Goal: Transaction & Acquisition: Book appointment/travel/reservation

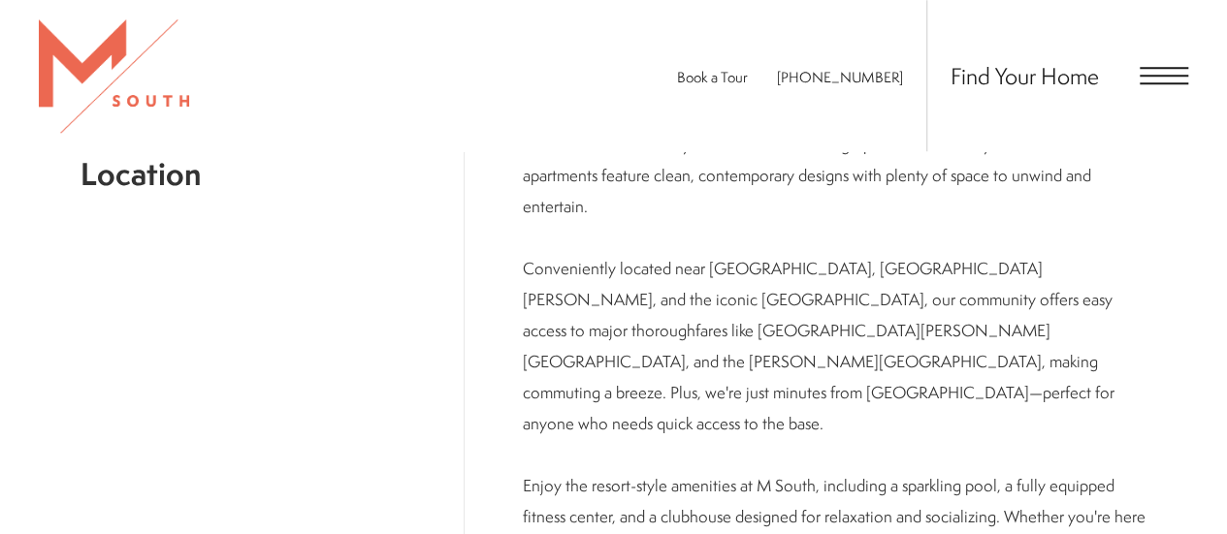
scroll to position [839, 0]
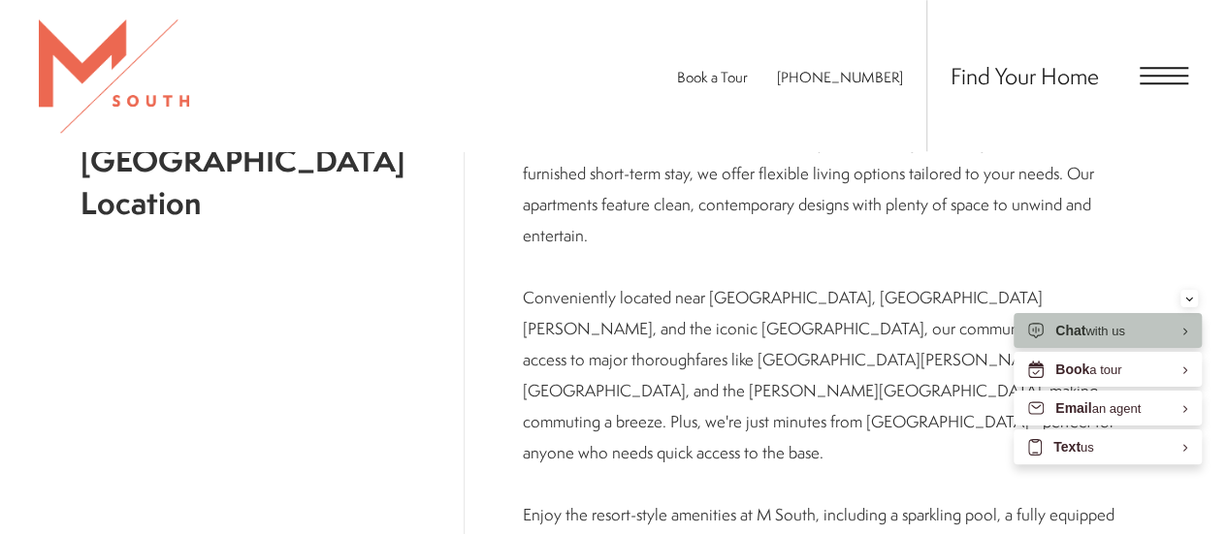
click at [1177, 71] on span "Open Menu" at bounding box center [1163, 75] width 48 height 17
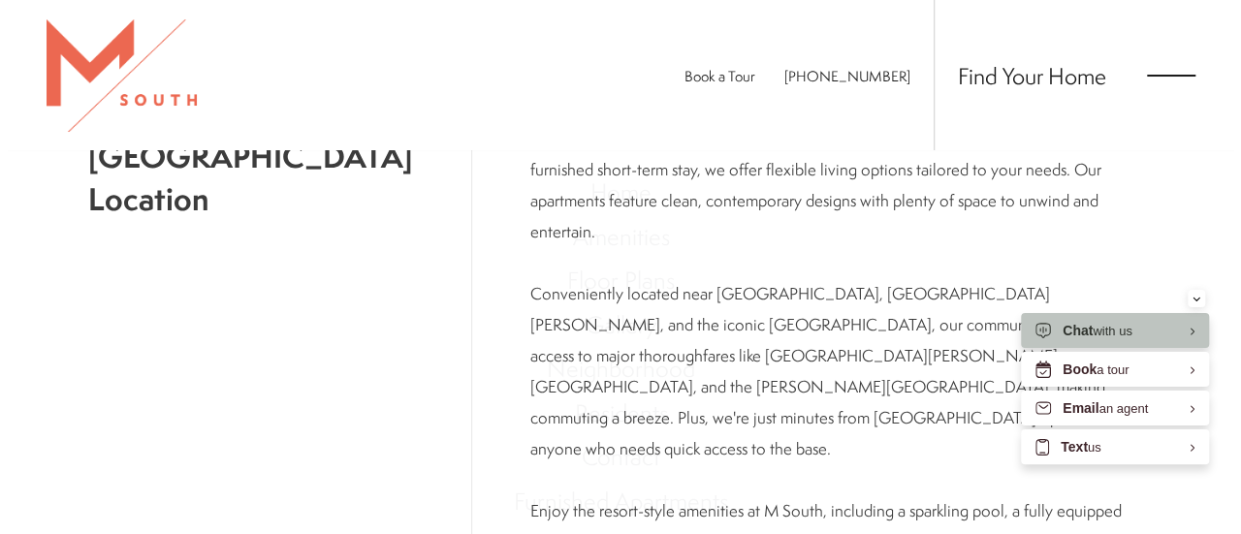
scroll to position [0, 0]
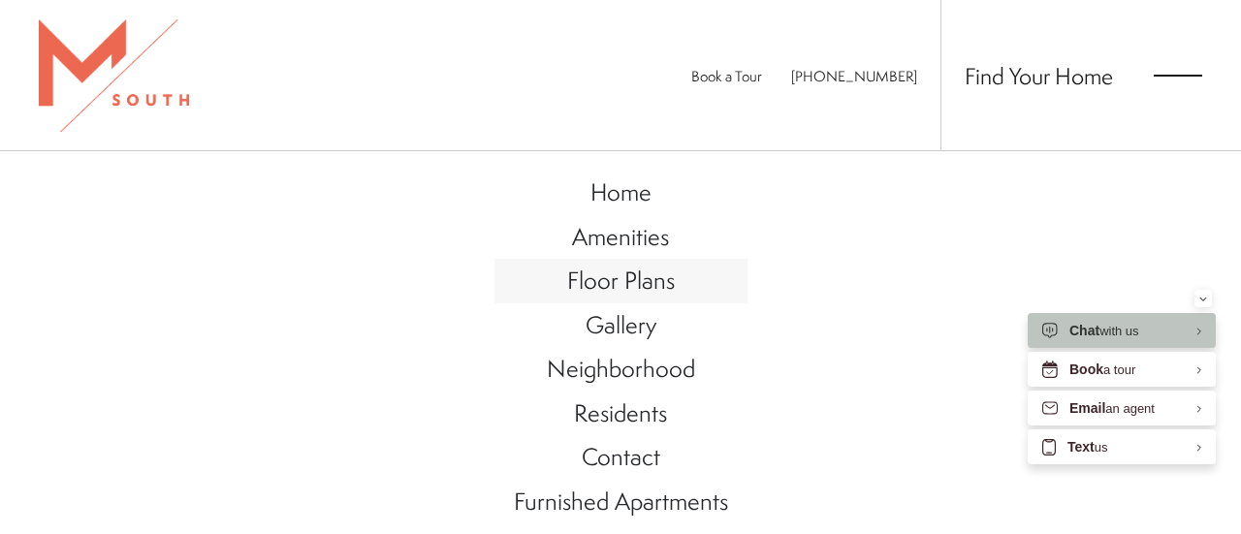
click at [644, 272] on span "Floor Plans" at bounding box center [621, 280] width 108 height 33
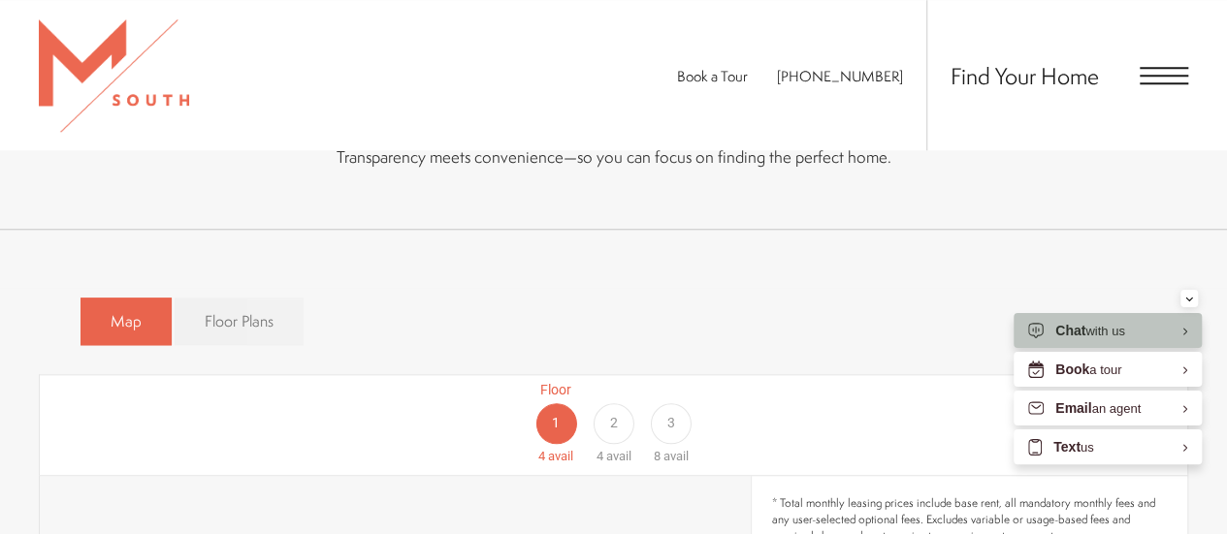
click at [217, 298] on link "Floor Plans" at bounding box center [239, 322] width 129 height 48
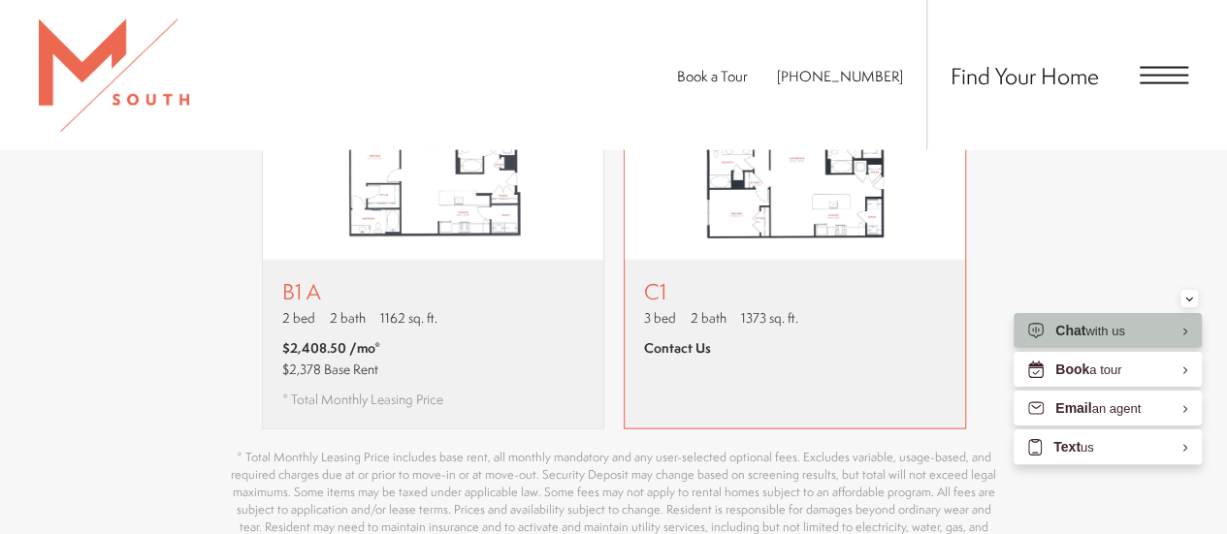
scroll to position [2036, 0]
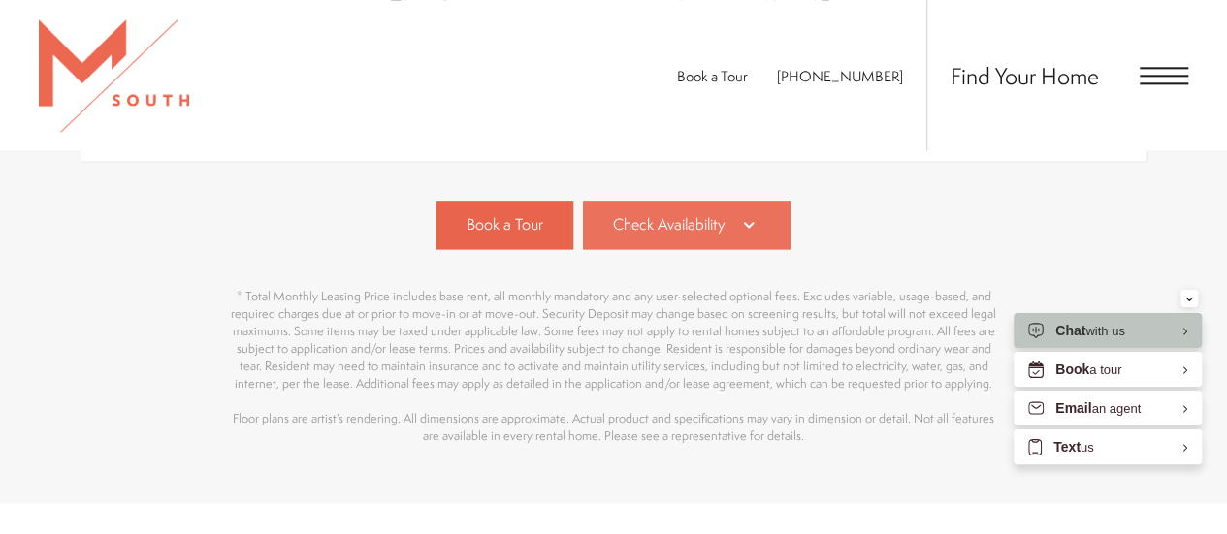
click at [679, 228] on span "Check Availability" at bounding box center [669, 224] width 112 height 22
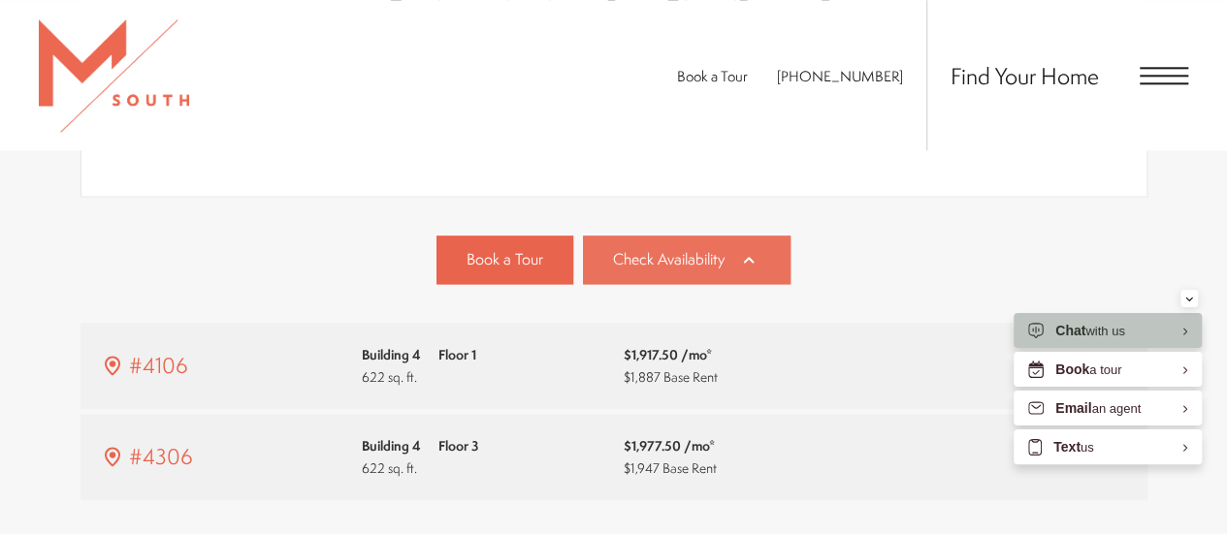
scroll to position [1121, 0]
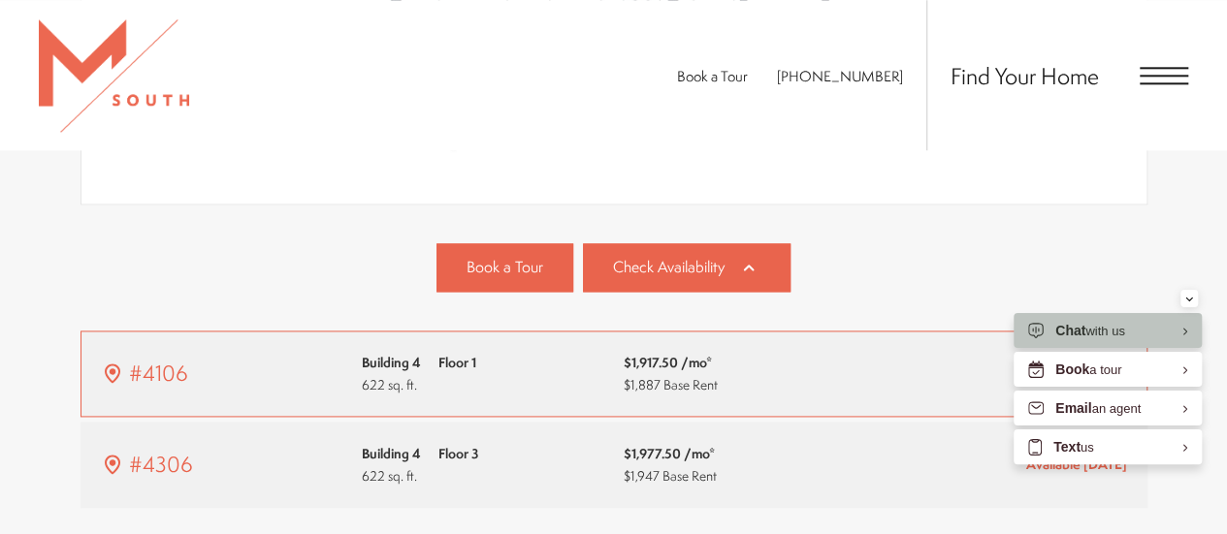
click at [762, 377] on div "$1,917.50 /mo* $1,887 Base Rent" at bounding box center [745, 374] width 242 height 46
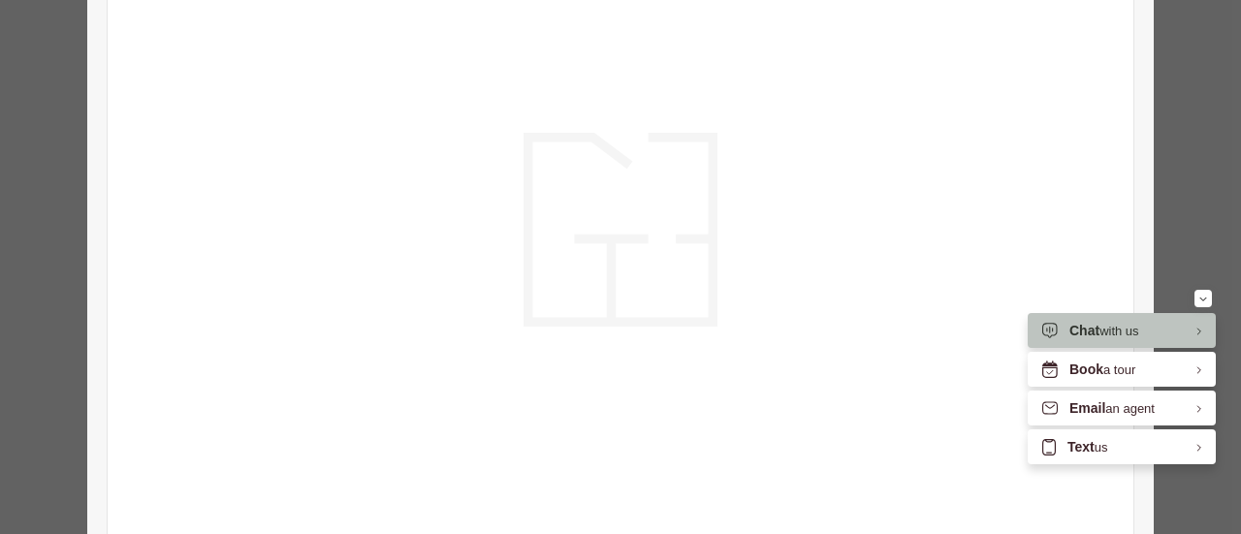
scroll to position [0, 0]
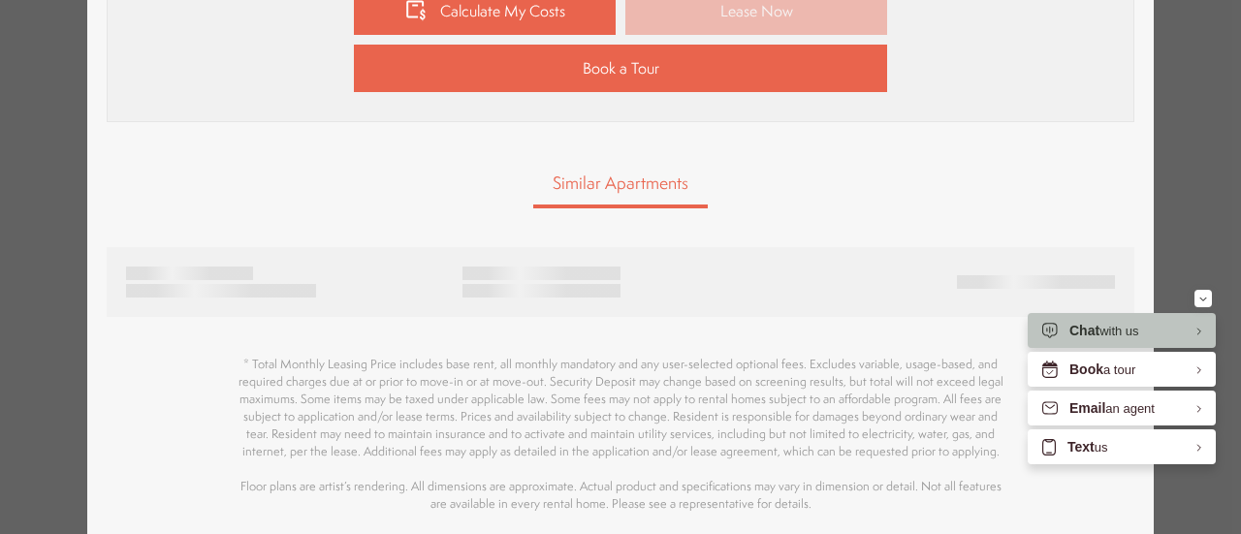
type input "**********"
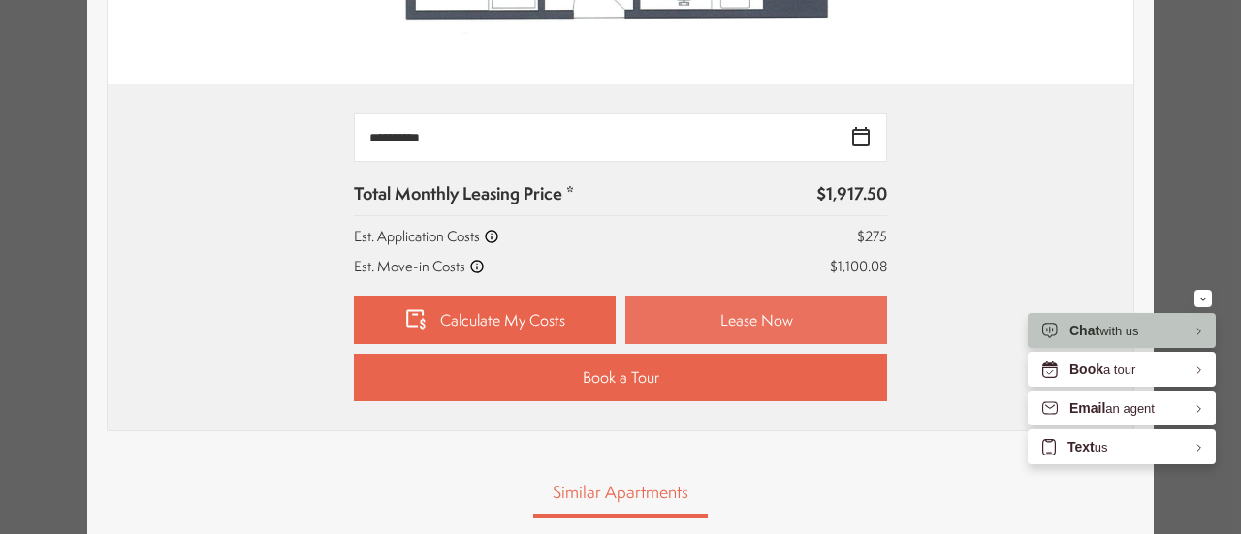
scroll to position [828, 0]
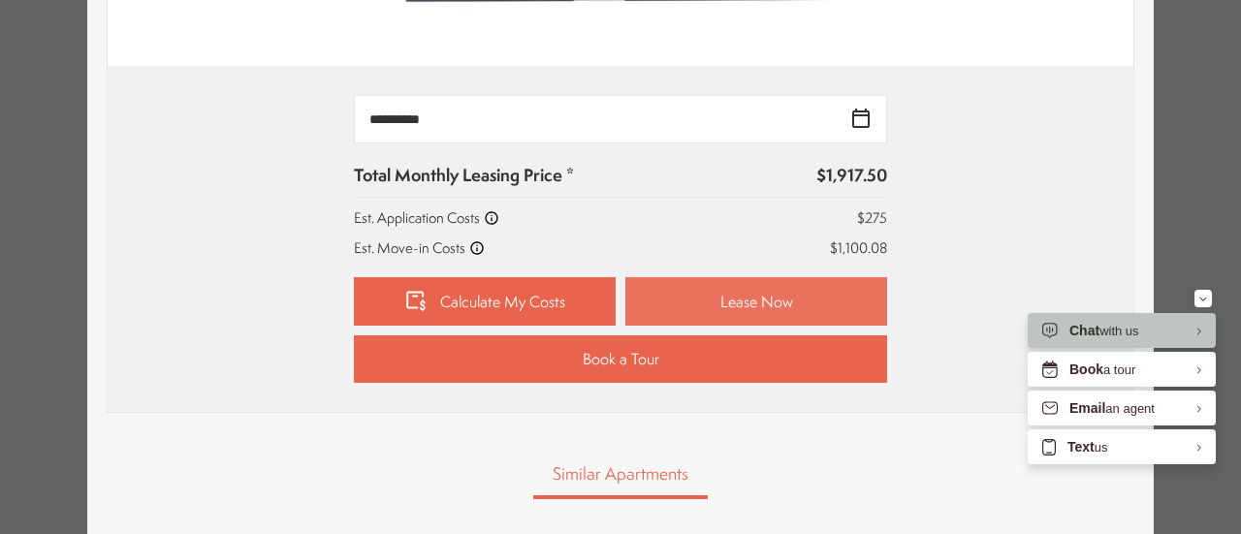
click at [706, 314] on link "Lease Now" at bounding box center [756, 301] width 262 height 48
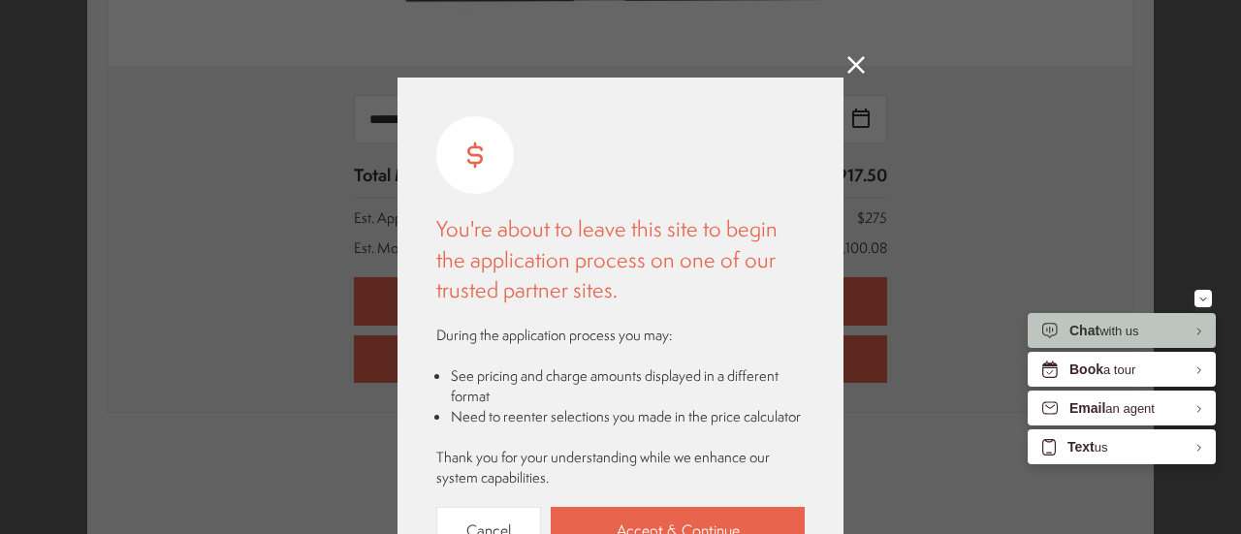
click at [848, 61] on icon at bounding box center [856, 64] width 17 height 17
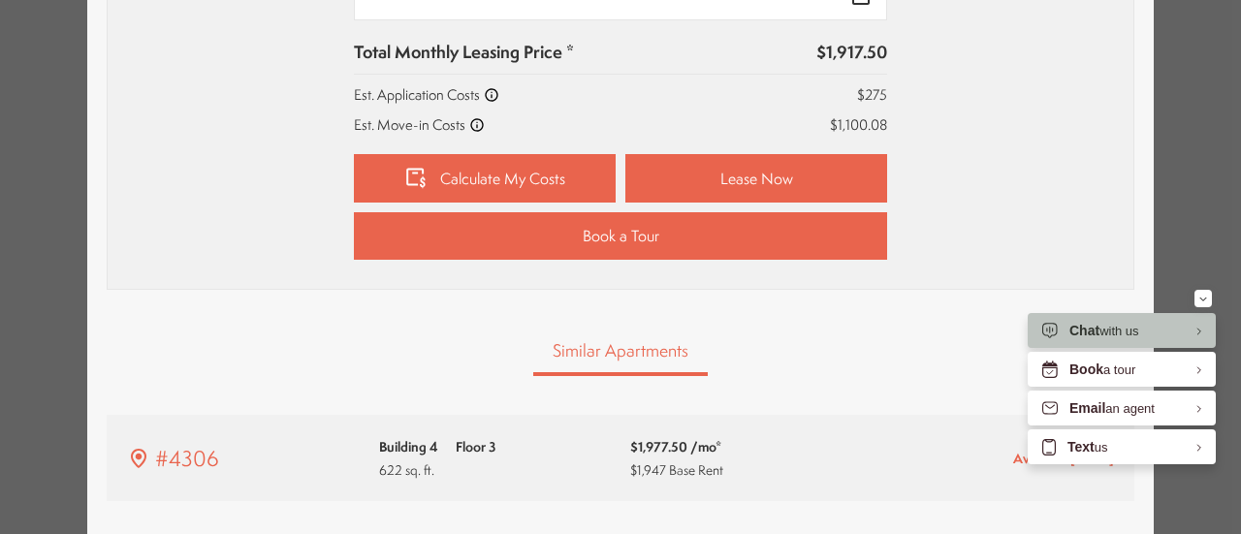
scroll to position [854, 0]
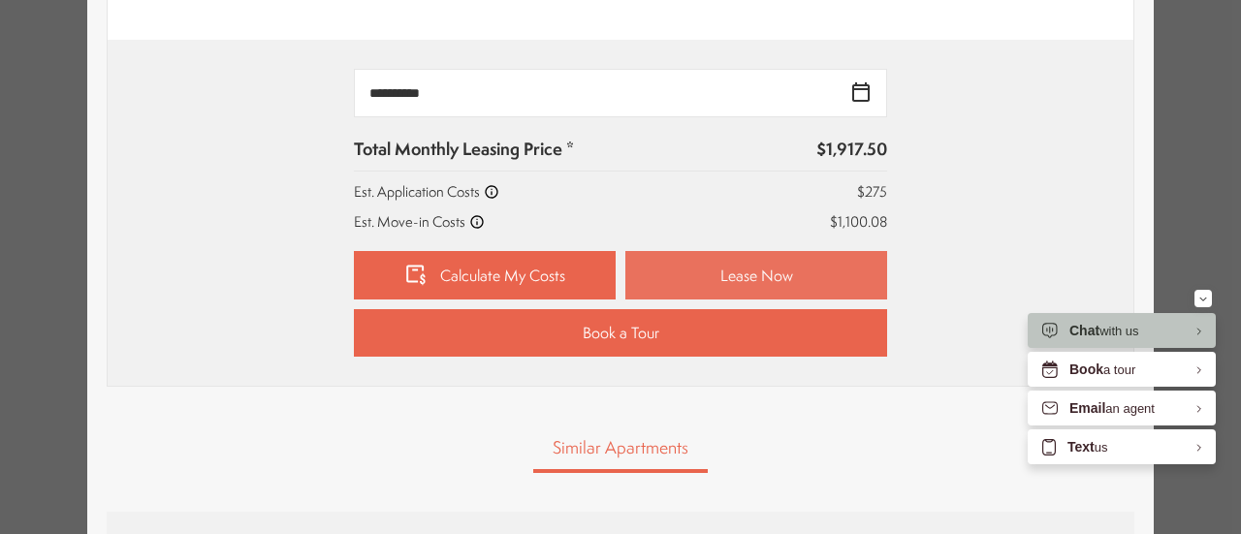
click at [763, 267] on link "Lease Now" at bounding box center [756, 275] width 262 height 48
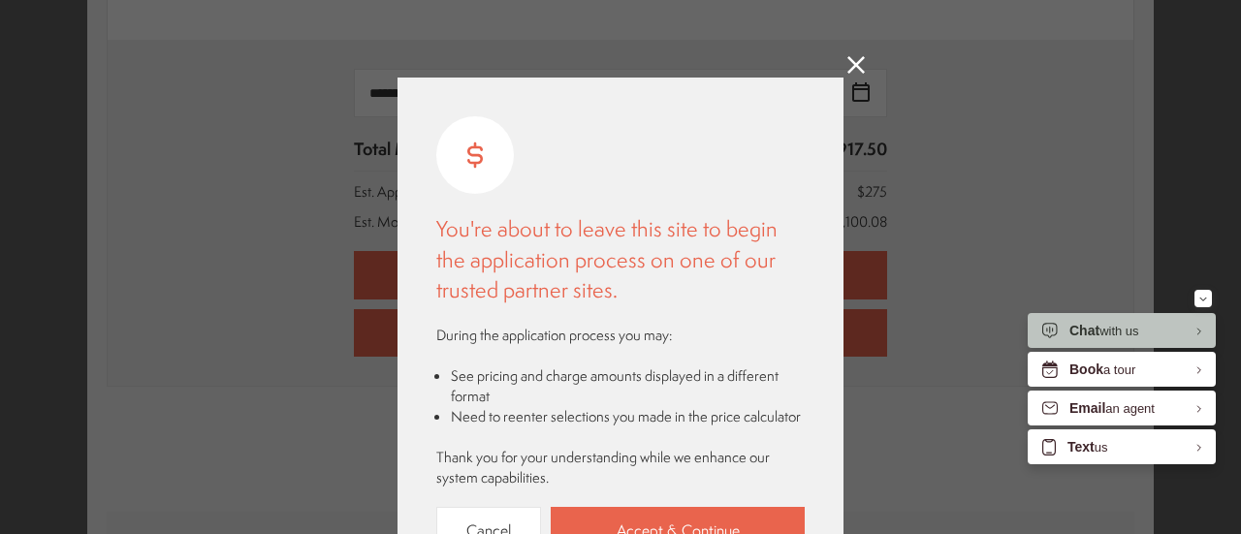
scroll to position [149, 0]
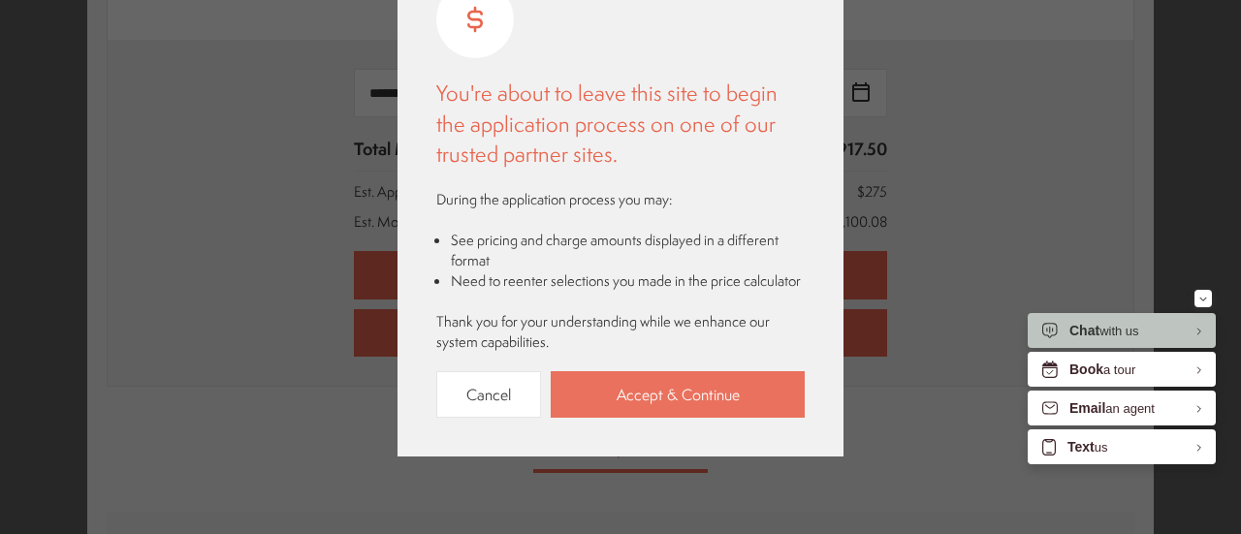
click at [688, 394] on link "Accept & Continue" at bounding box center [678, 395] width 254 height 48
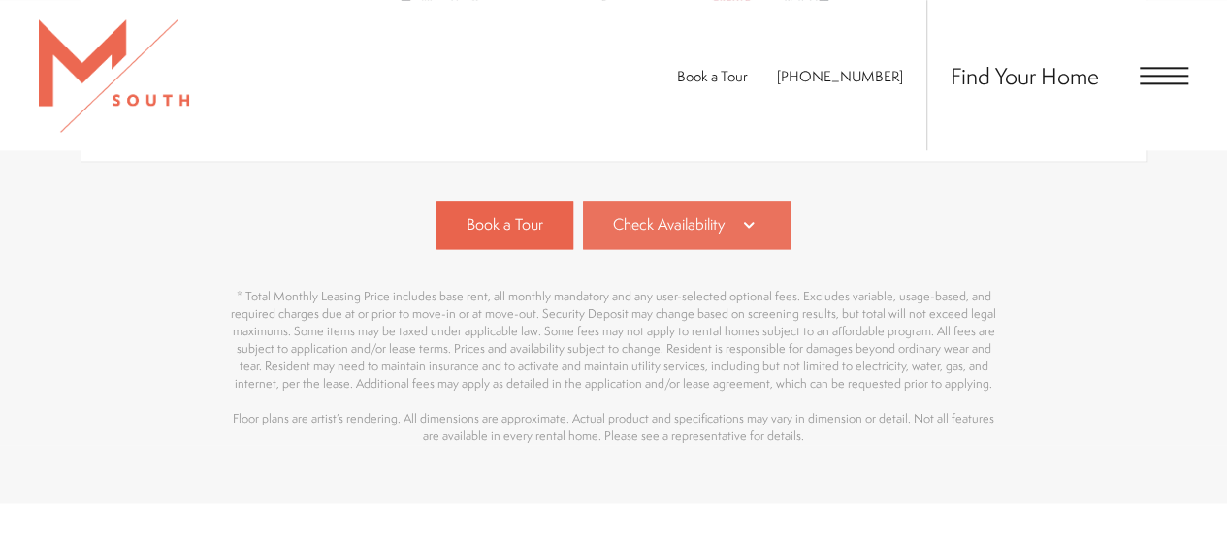
click at [732, 232] on link "Check Availability" at bounding box center [687, 225] width 208 height 48
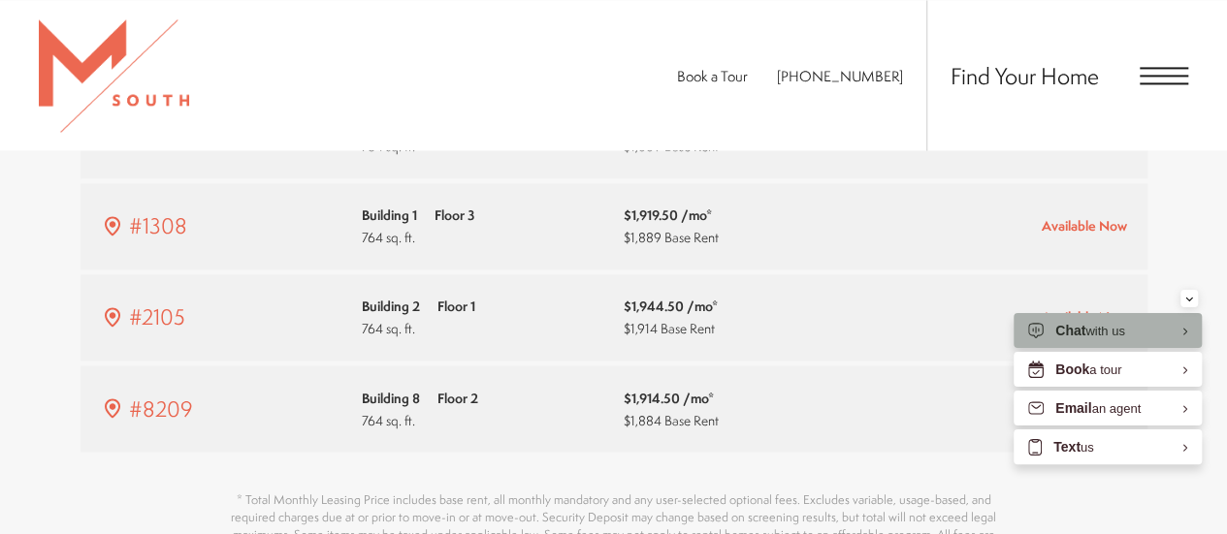
scroll to position [1451, 0]
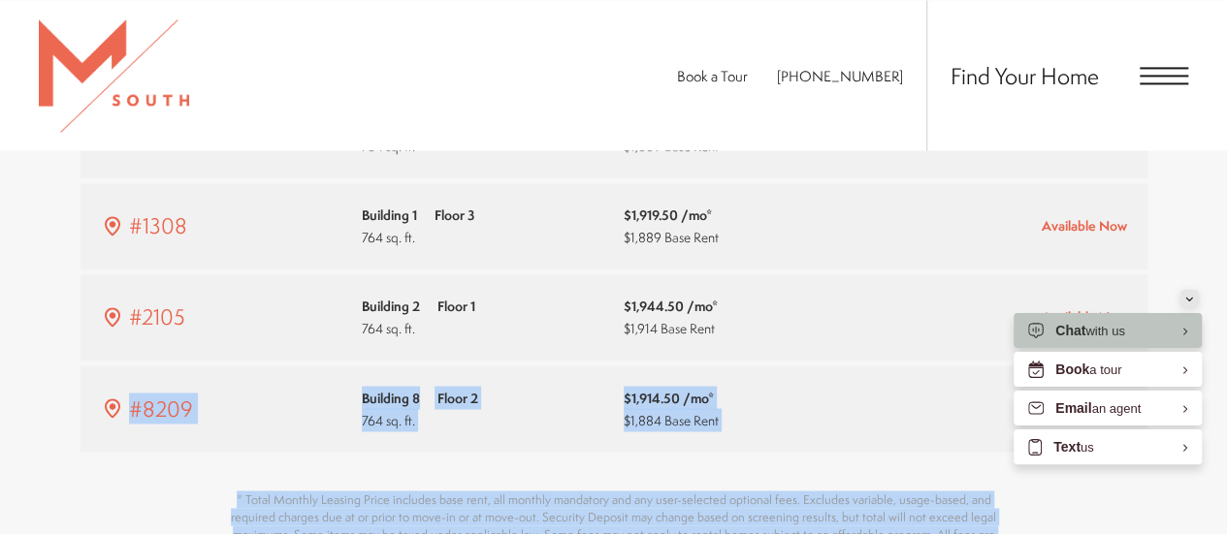
click at [1179, 296] on body "Skip to main content × Pet Policy We welcome all your furry friends at MSouth. …" at bounding box center [613, 97] width 1227 height 3097
click at [1187, 300] on icon "Minimize" at bounding box center [1189, 299] width 6 height 3
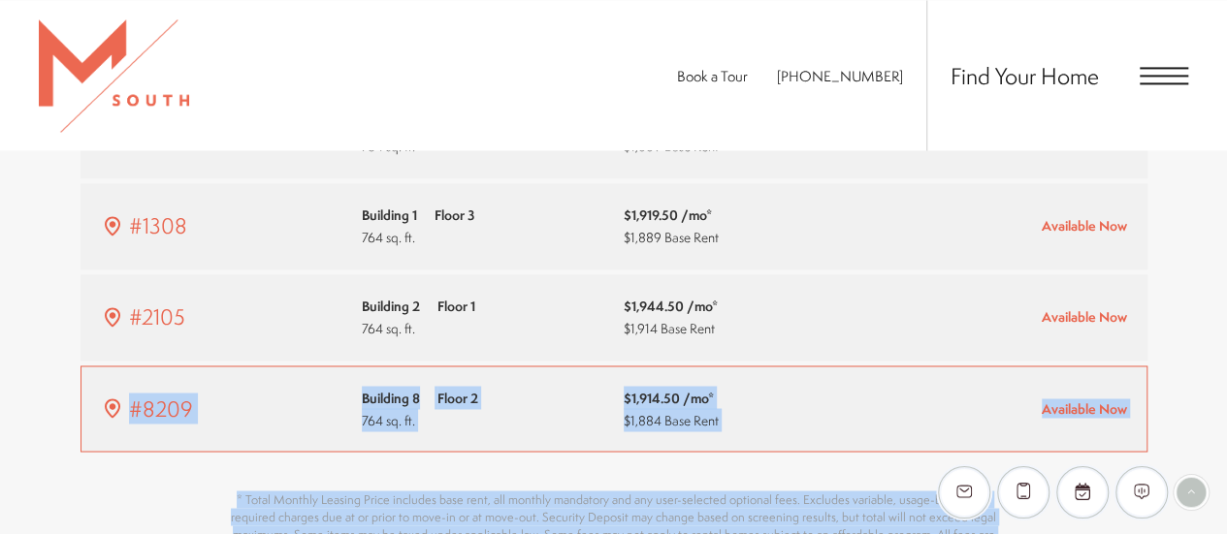
click at [807, 386] on div "$1,914.50 /mo* $1,884 Base Rent" at bounding box center [745, 409] width 242 height 46
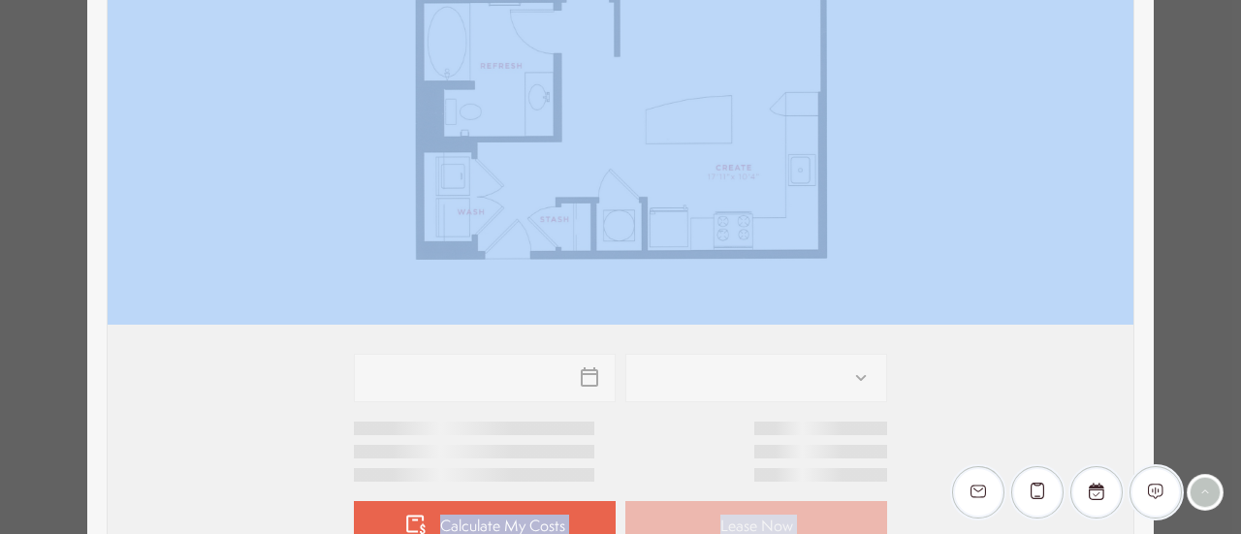
scroll to position [776, 0]
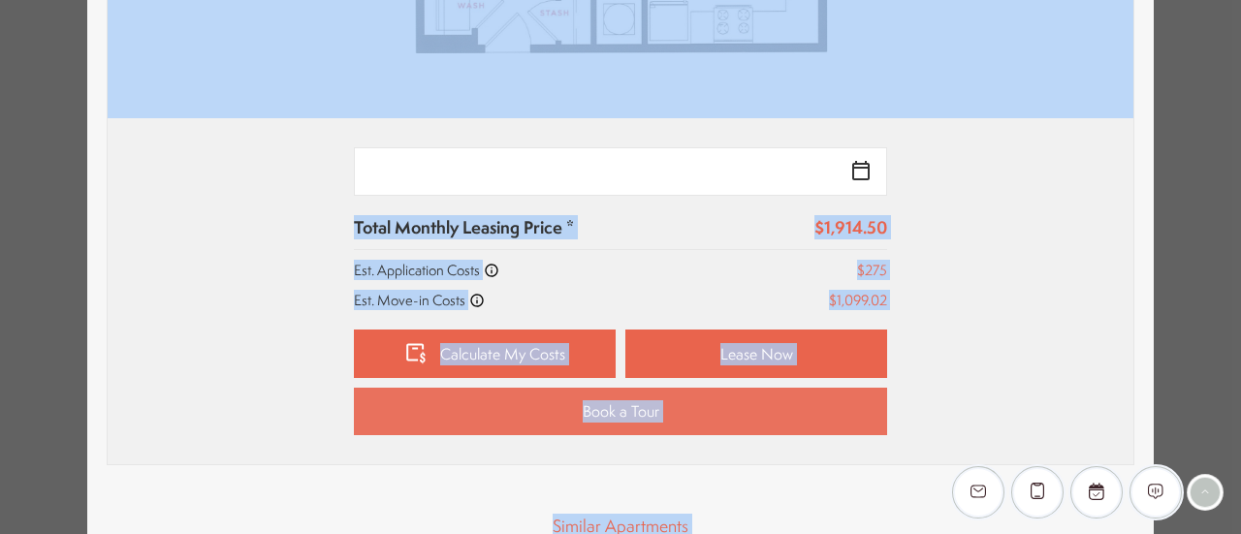
type input "**********"
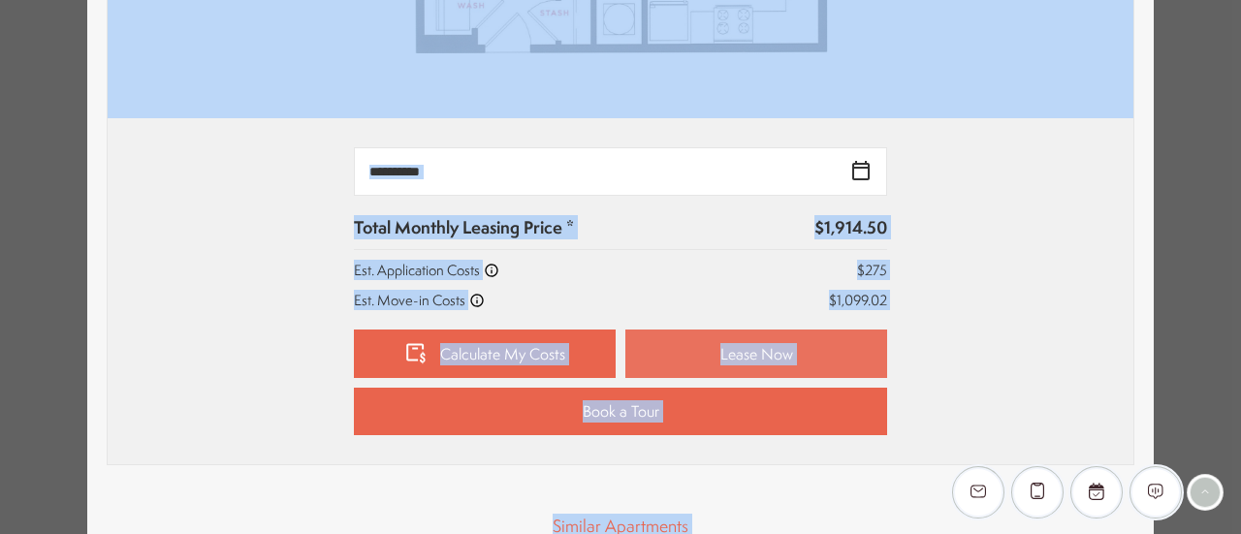
click at [789, 350] on link "Lease Now" at bounding box center [756, 354] width 262 height 48
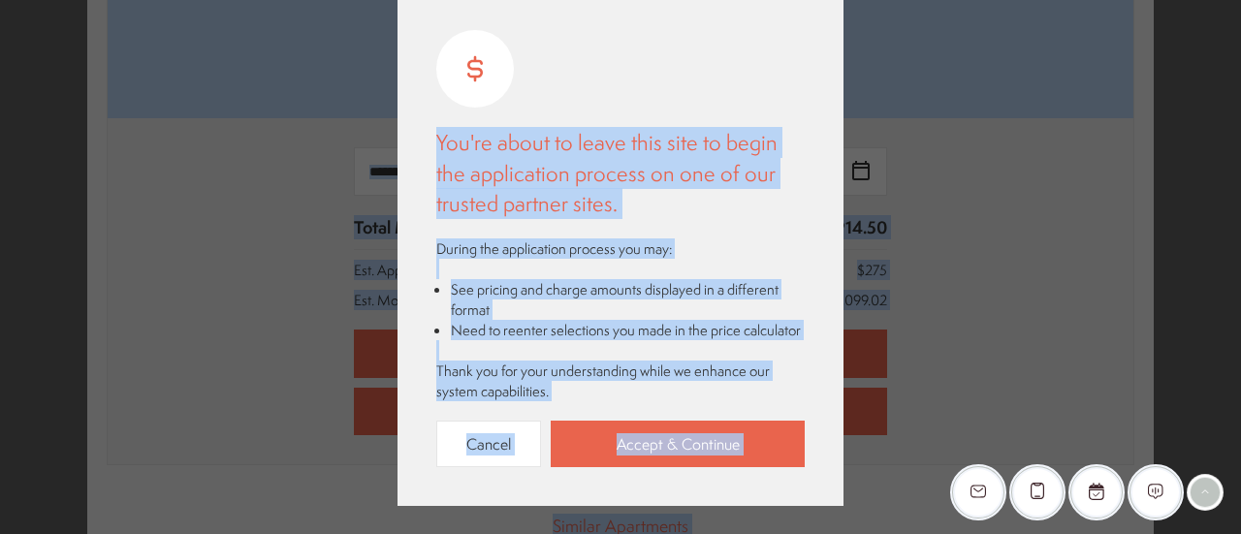
scroll to position [149, 0]
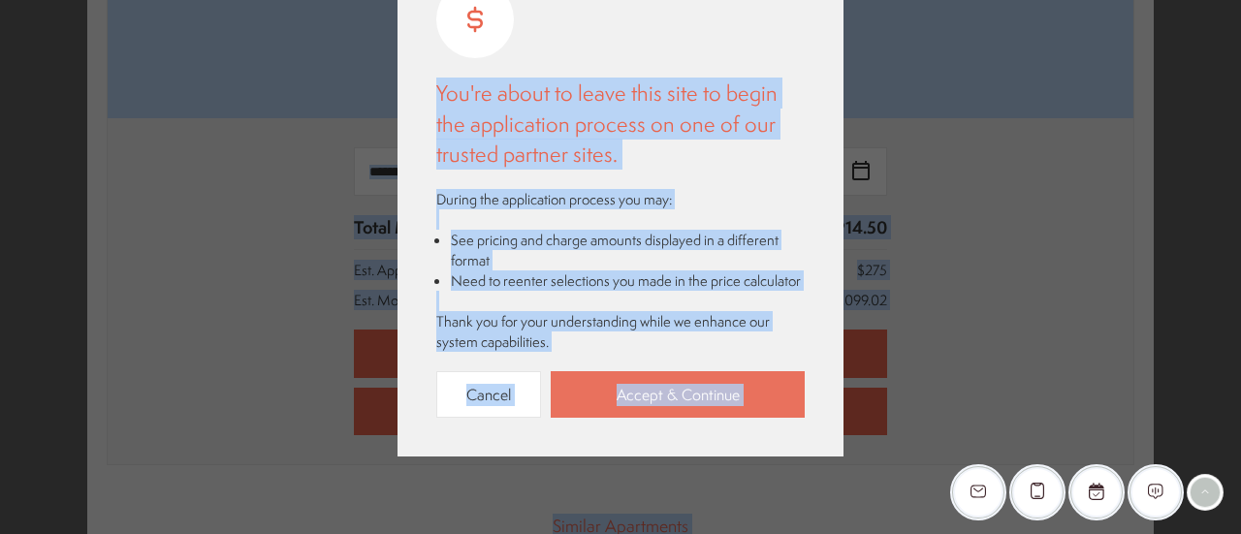
click at [665, 391] on link "Accept & Continue" at bounding box center [678, 395] width 254 height 48
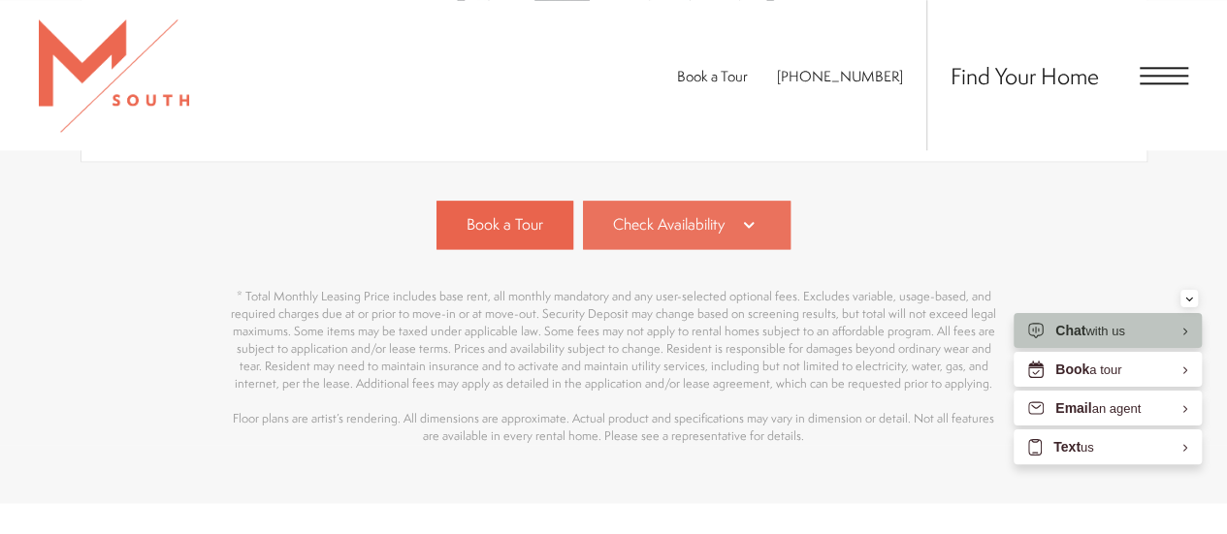
click at [699, 209] on link "Check Availability" at bounding box center [687, 225] width 208 height 48
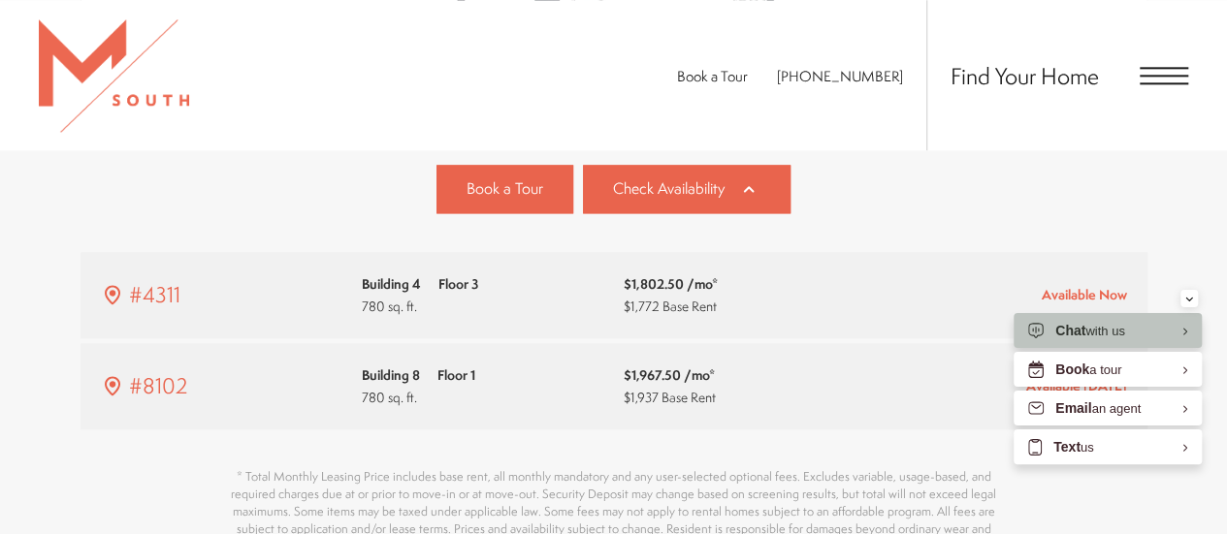
scroll to position [1218, 0]
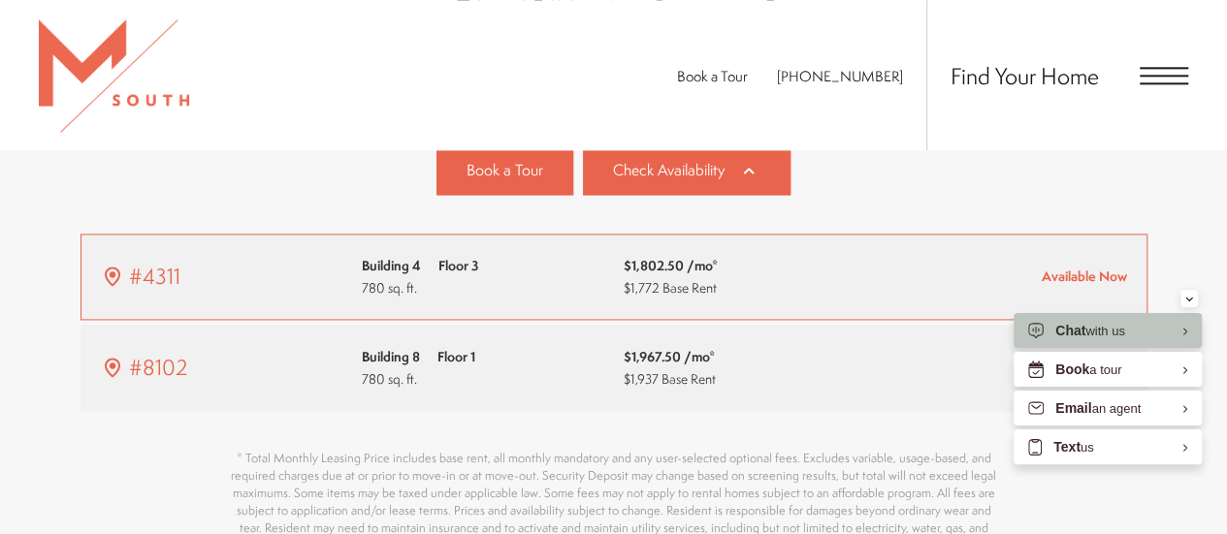
click at [804, 298] on link "#4311 Building 4 Floor 3 780 sq. ft. $1,802.50 /mo* $1,772 Base Rent" at bounding box center [613, 277] width 1067 height 86
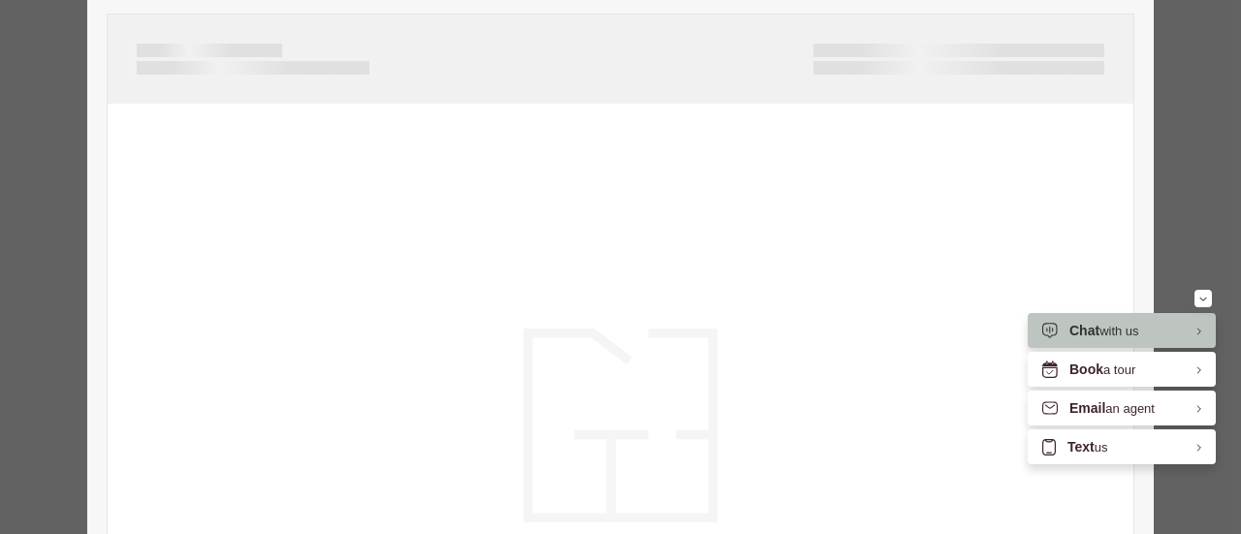
scroll to position [270, 0]
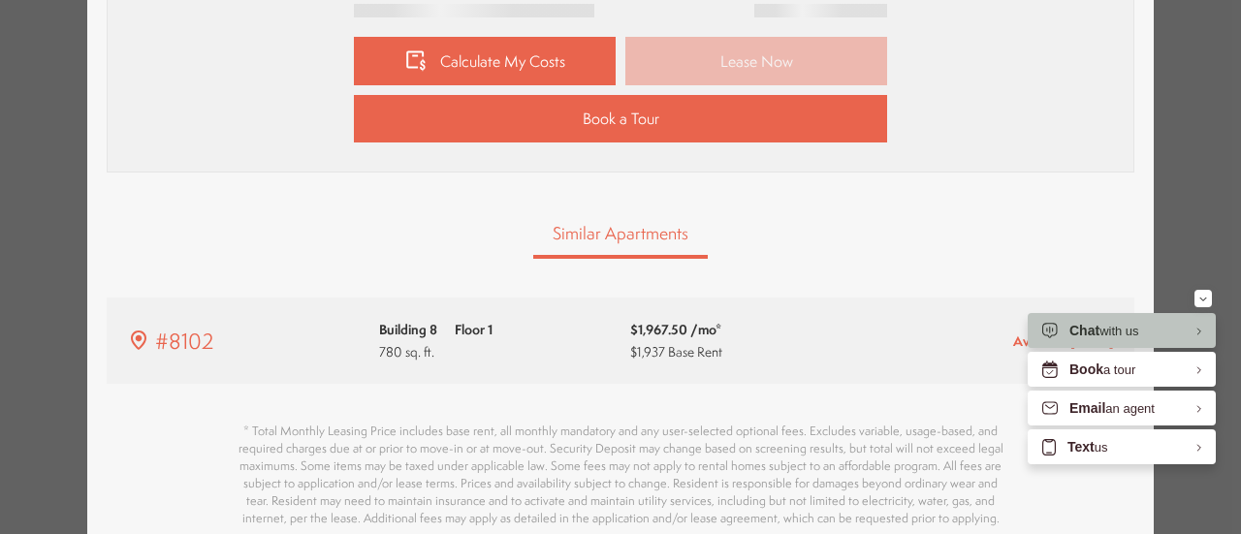
type input "**********"
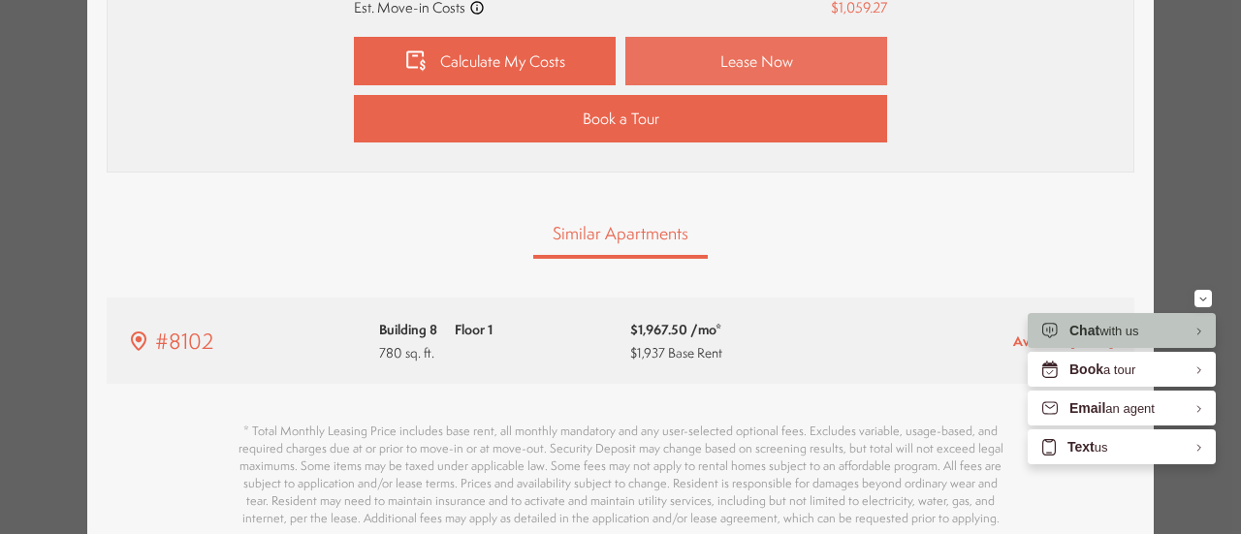
click at [787, 66] on link "Lease Now" at bounding box center [756, 61] width 262 height 48
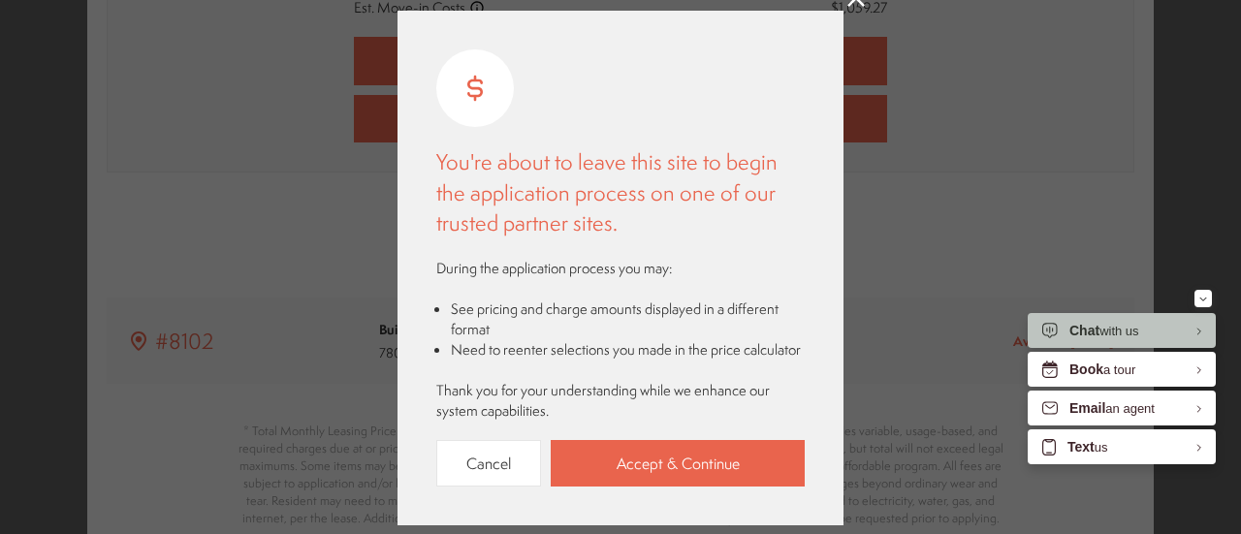
scroll to position [97, 0]
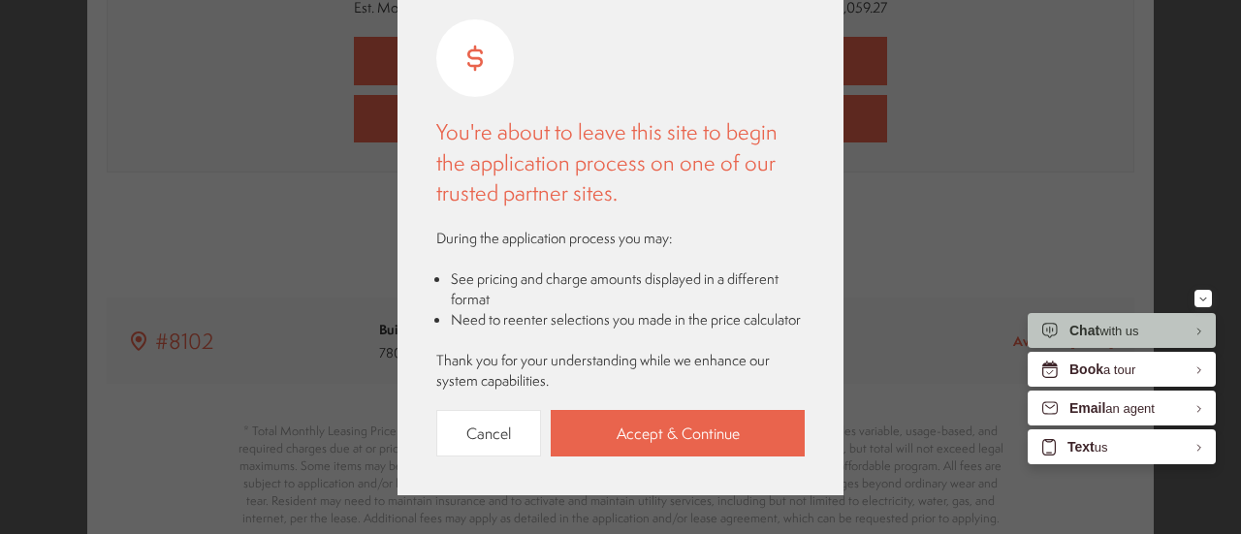
click at [709, 399] on div "You're about to leave this site to begin the application process on one of our …" at bounding box center [620, 237] width 368 height 437
click at [707, 432] on link "Accept & Continue" at bounding box center [678, 434] width 254 height 48
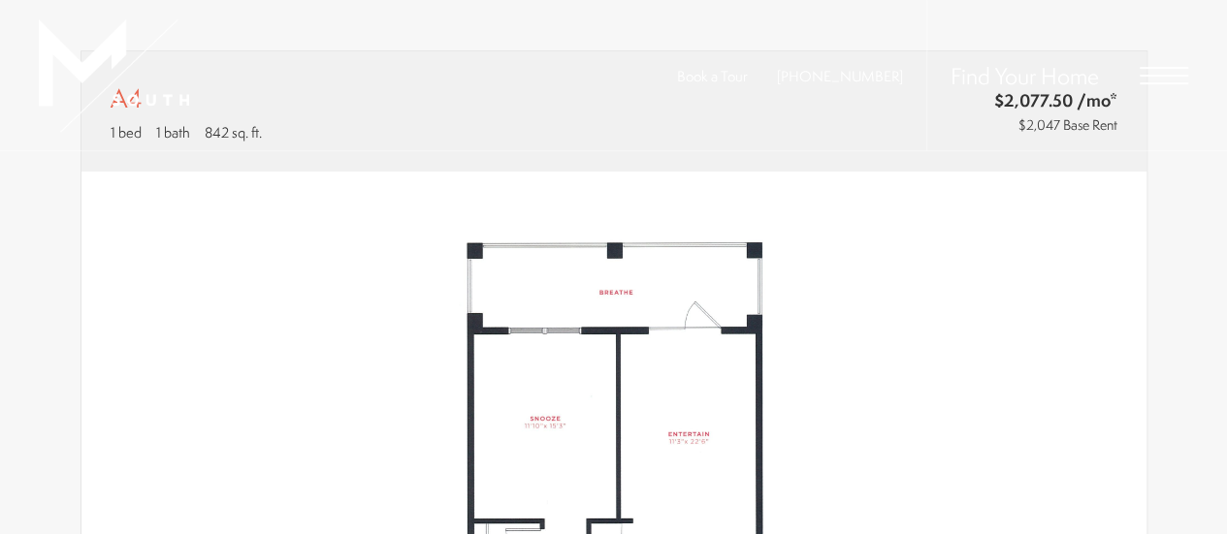
scroll to position [485, 0]
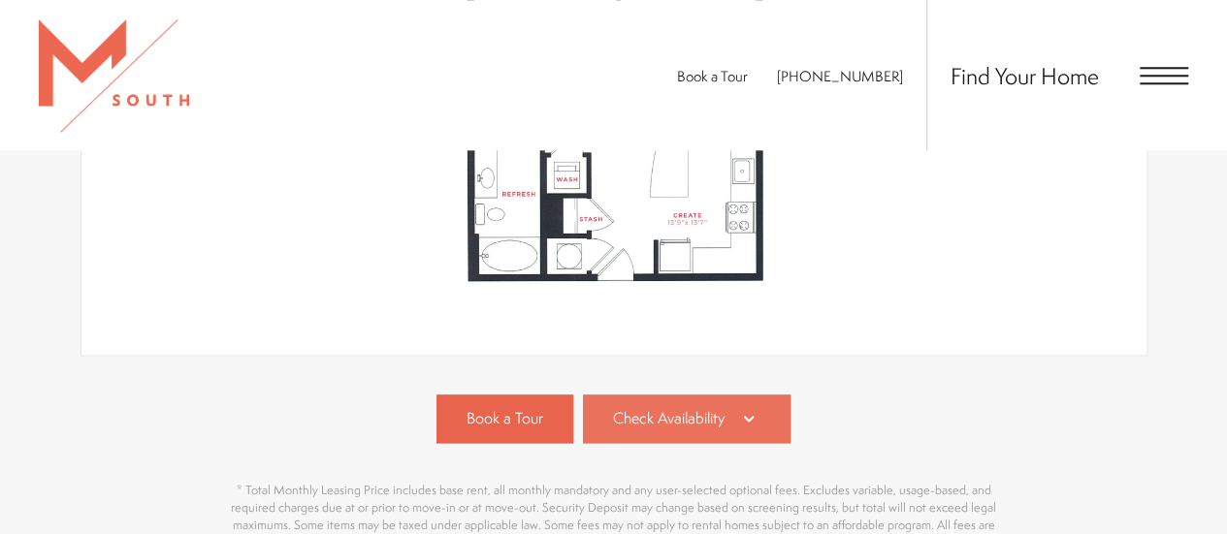
click at [731, 416] on link "Check Availability" at bounding box center [687, 419] width 208 height 48
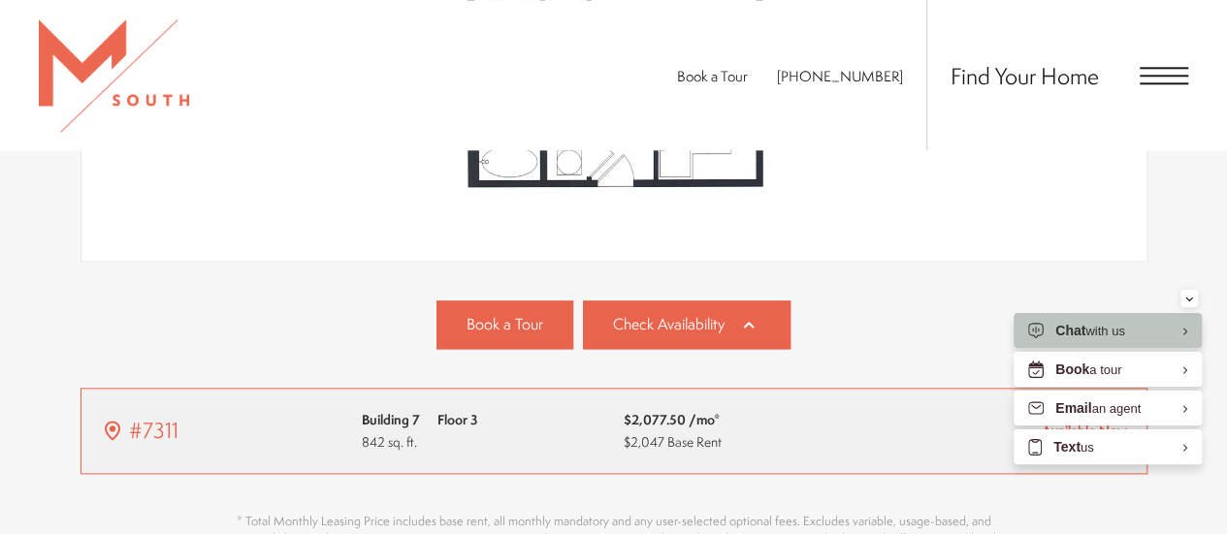
scroll to position [1075, 0]
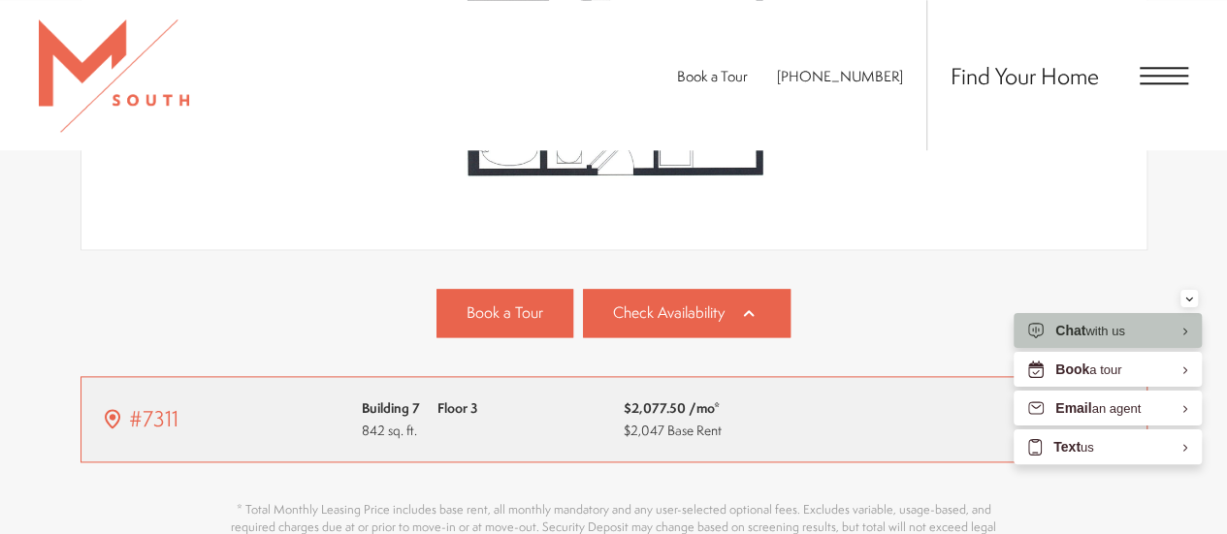
click at [839, 406] on div "$2,077.50 /mo* $2,047 Base Rent" at bounding box center [745, 420] width 242 height 46
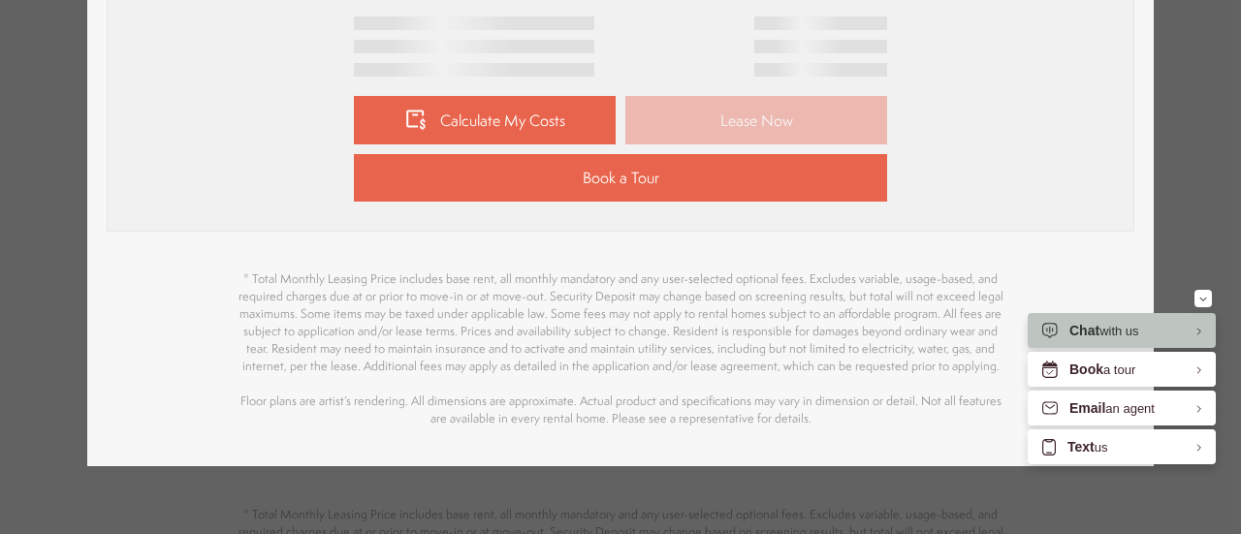
scroll to position [997, 0]
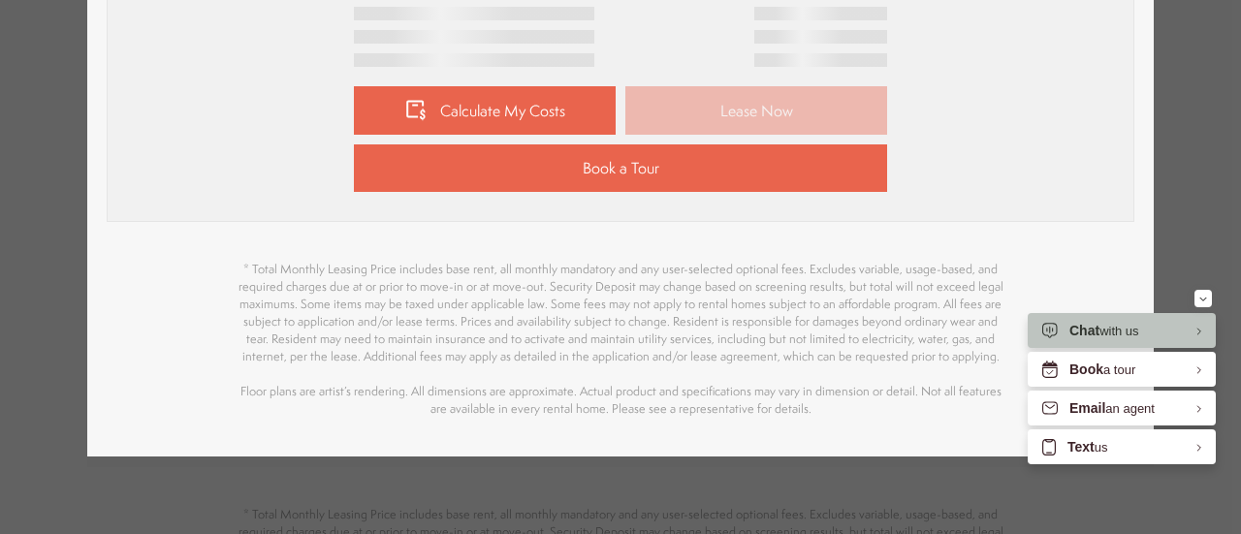
type input "**********"
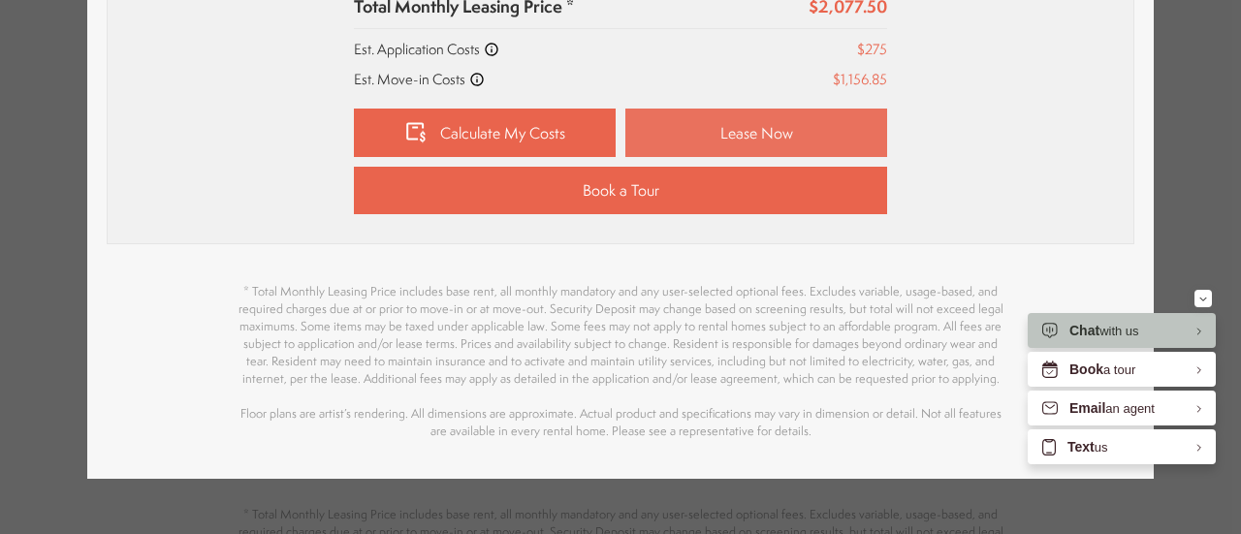
click at [758, 117] on link "Lease Now" at bounding box center [756, 133] width 262 height 48
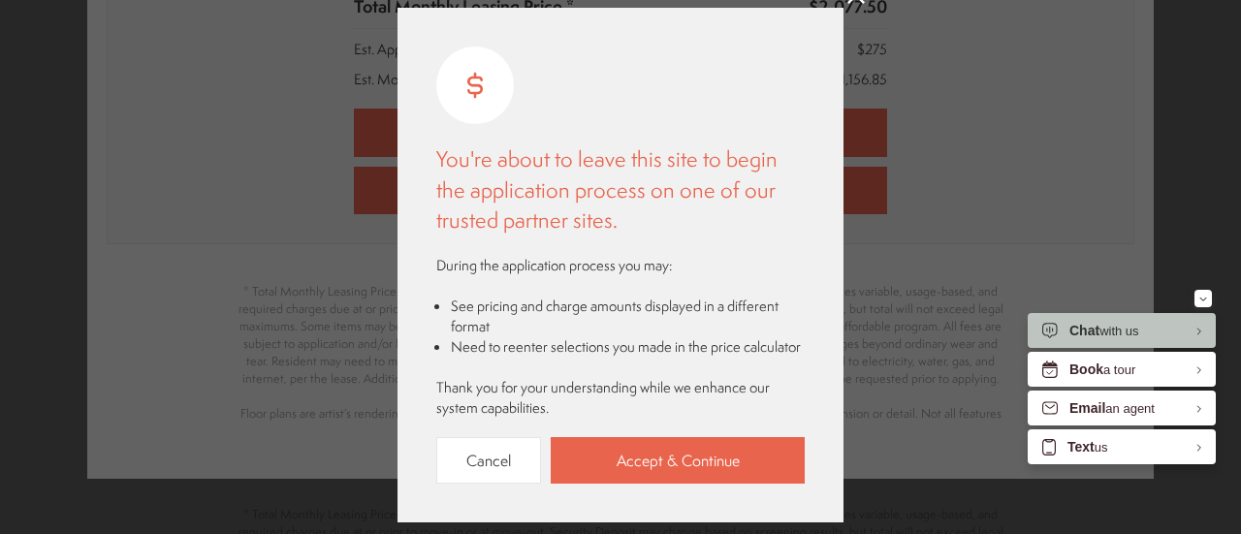
scroll to position [97, 0]
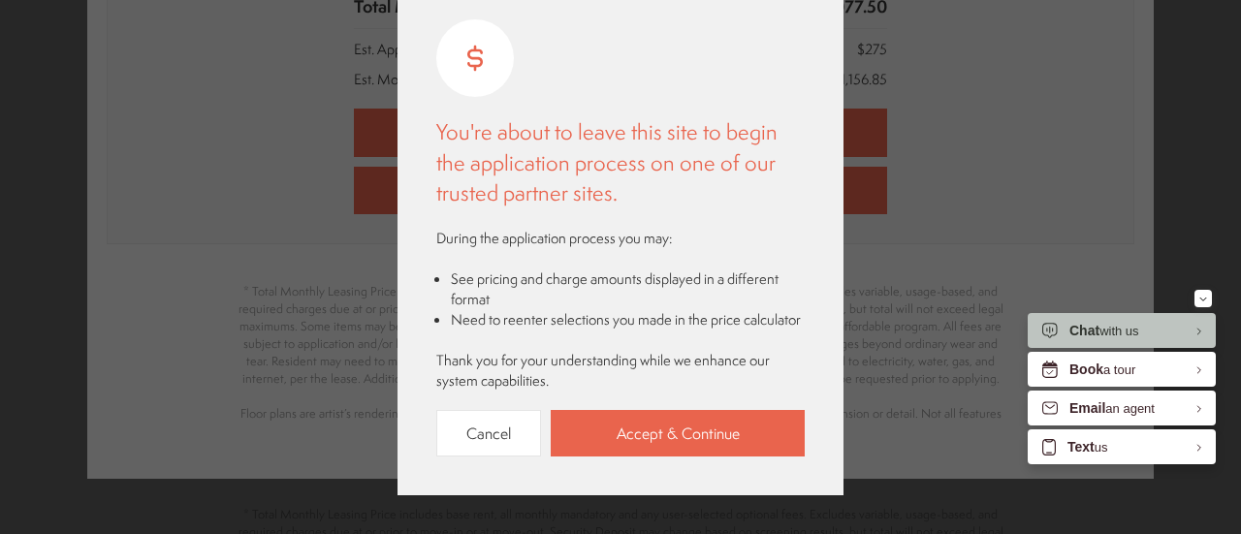
click at [642, 463] on div "You're about to leave this site to begin the application process on one of our …" at bounding box center [621, 238] width 446 height 515
click at [667, 426] on link "Accept & Continue" at bounding box center [678, 434] width 254 height 48
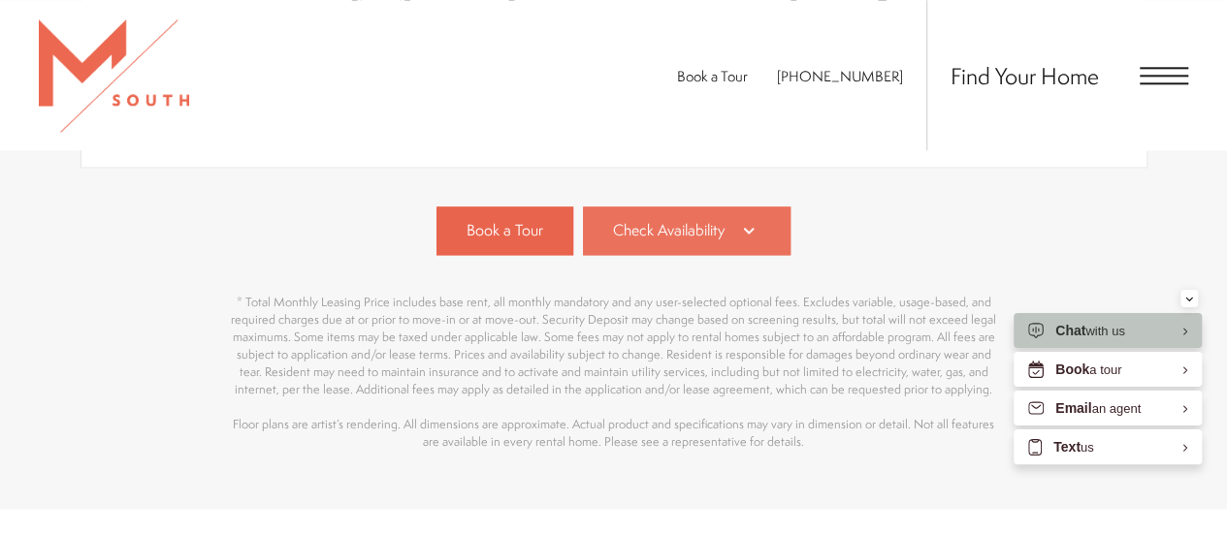
drag, startPoint x: 702, startPoint y: 257, endPoint x: 711, endPoint y: 226, distance: 32.2
click at [704, 247] on div "Book a Tour Check Availability #4308 Building 4 Floor 3 1162 sq. ft. Available …" at bounding box center [613, 329] width 1067 height 244
click at [711, 226] on span "Check Availability" at bounding box center [669, 230] width 112 height 22
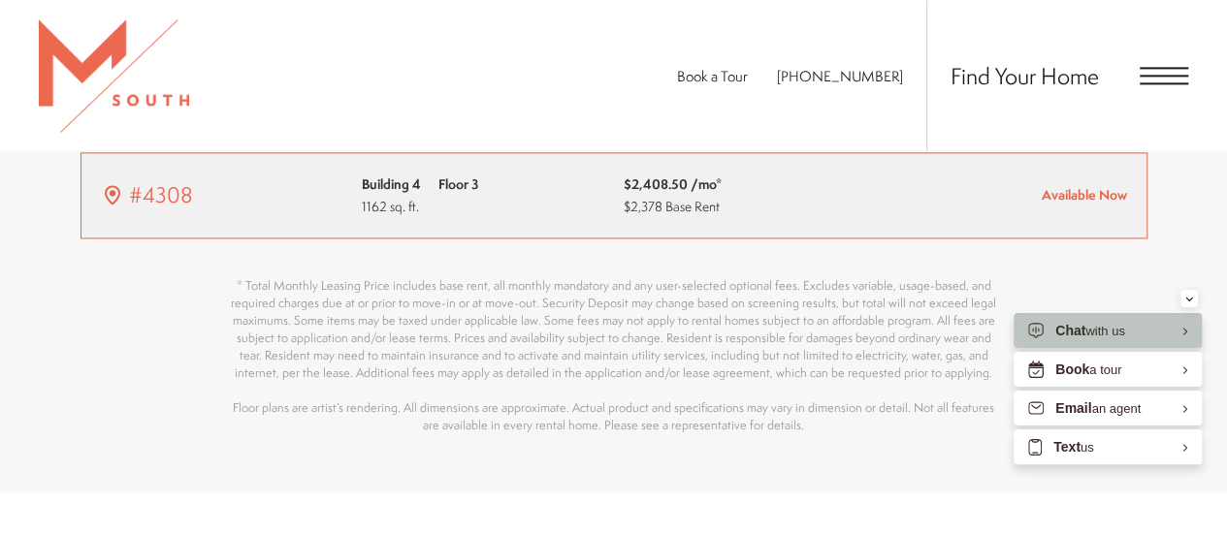
scroll to position [1269, 0]
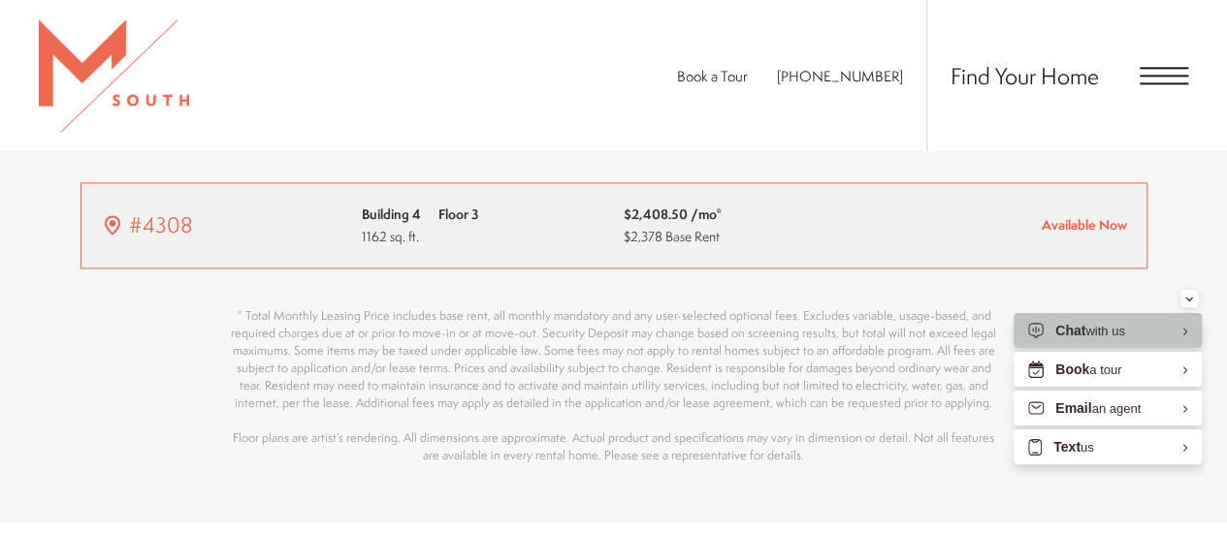
click at [1084, 216] on span "Available Now" at bounding box center [1083, 224] width 85 height 18
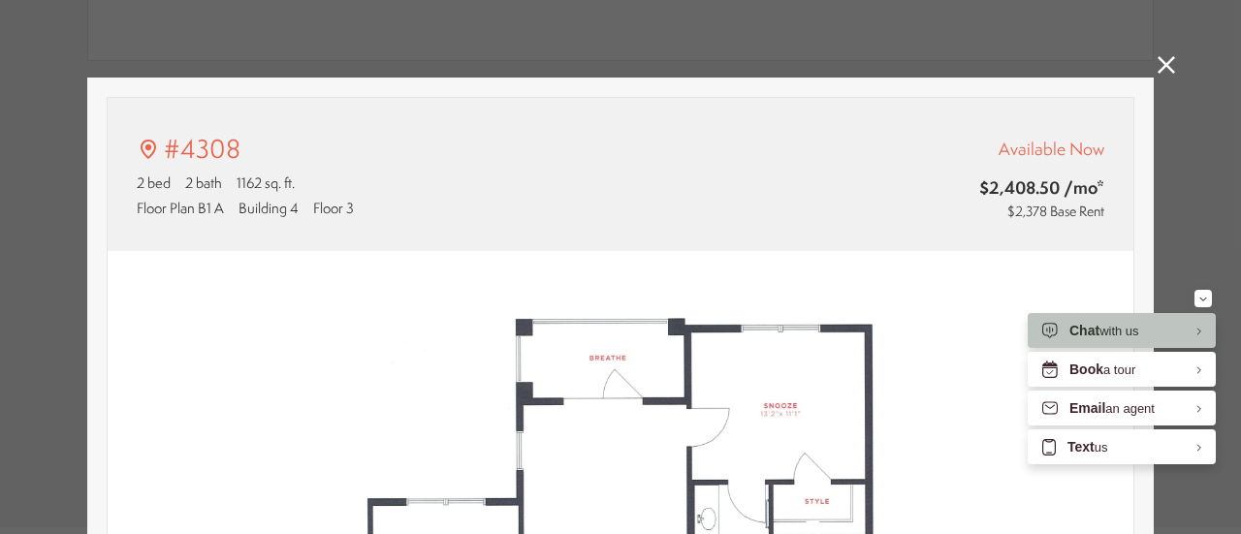
scroll to position [937, 0]
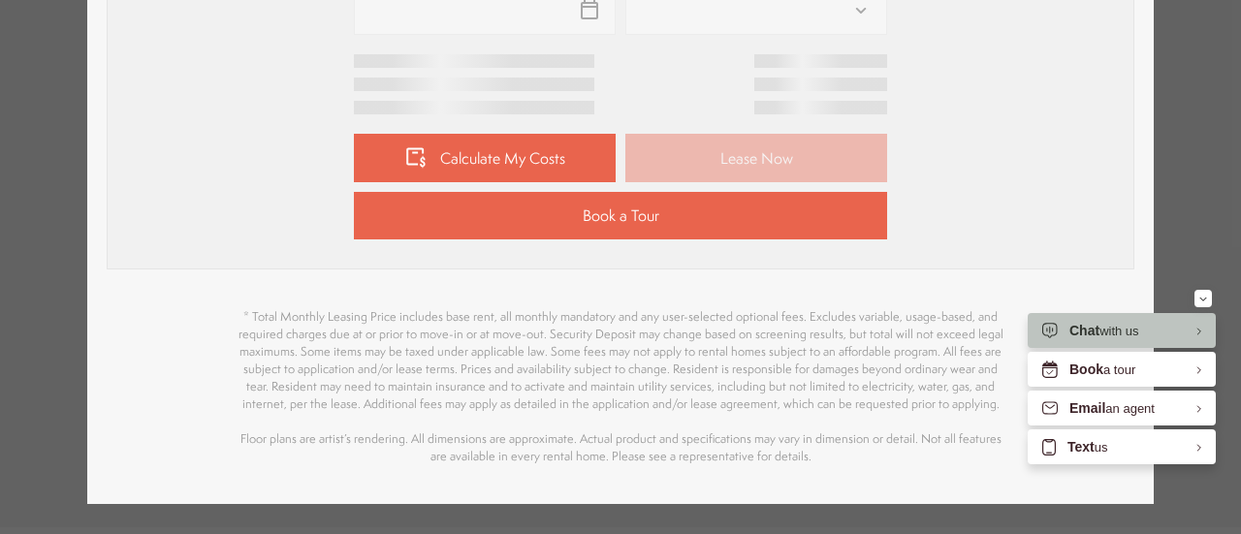
click at [785, 180] on div "Calculate My Costs Lease Now Book a Tour" at bounding box center [620, 187] width 533 height 106
type input "**********"
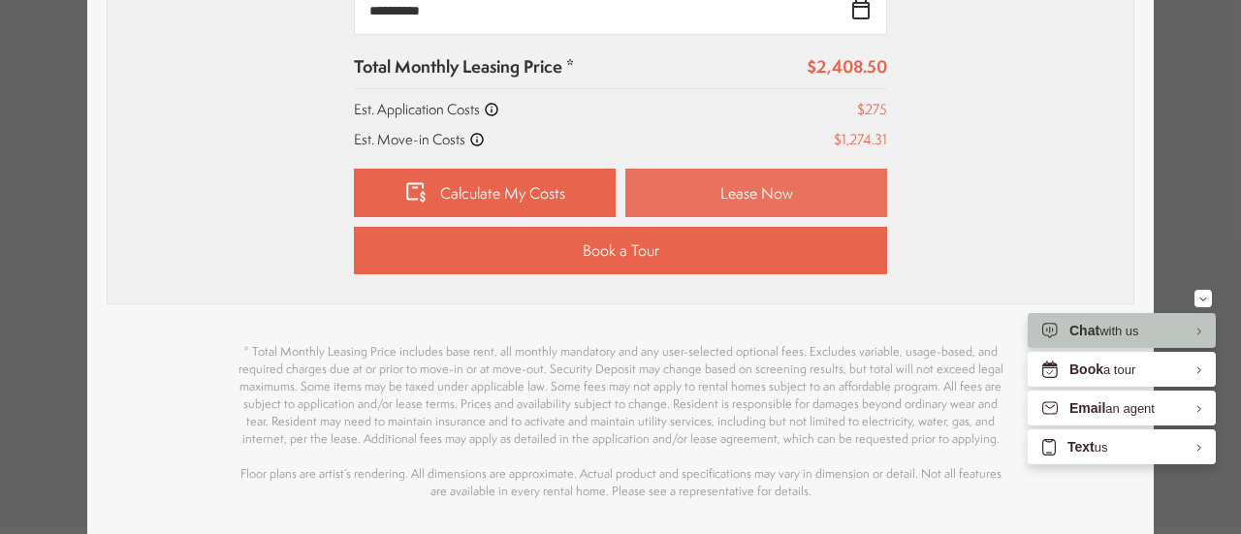
click at [784, 182] on link "Lease Now" at bounding box center [756, 193] width 262 height 48
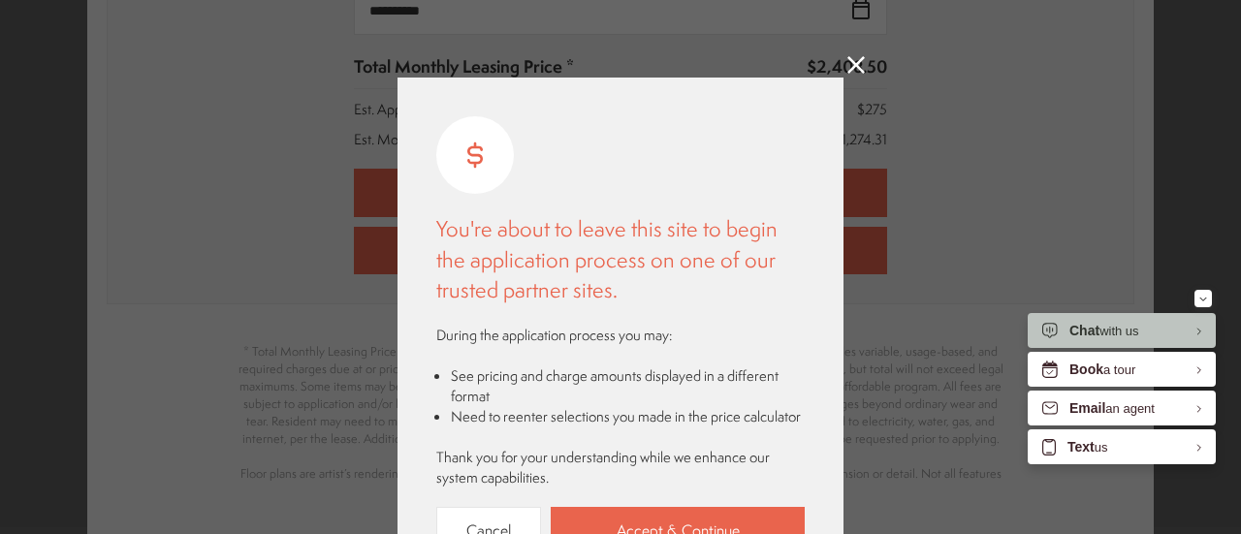
click at [685, 505] on div "You're about to leave this site to begin the application process on one of our …" at bounding box center [620, 334] width 368 height 437
drag, startPoint x: 687, startPoint y: 509, endPoint x: 715, endPoint y: 326, distance: 185.4
click at [687, 509] on link "Accept & Continue" at bounding box center [678, 531] width 254 height 48
